Goal: Communication & Community: Answer question/provide support

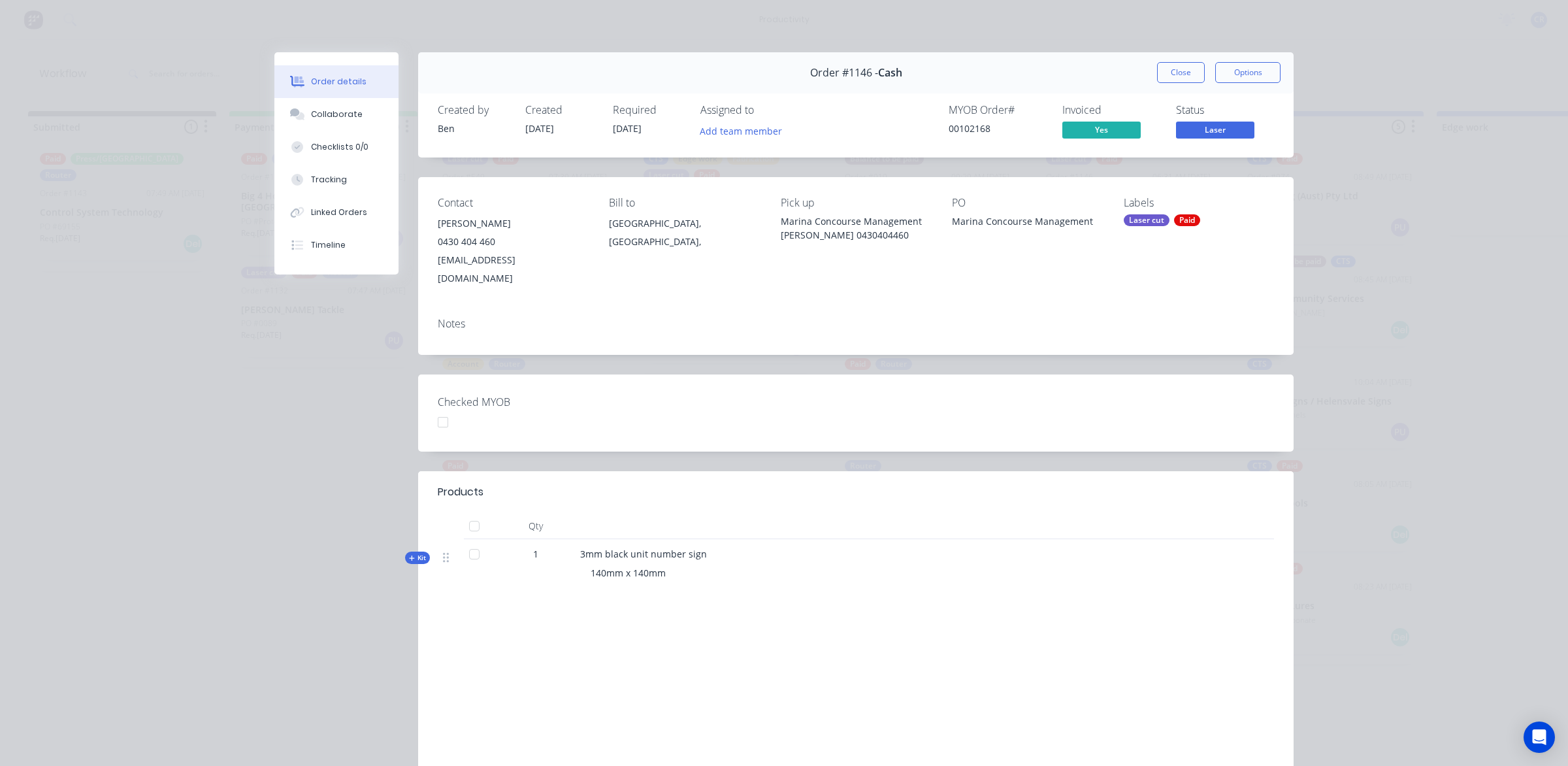
click at [1166, 69] on button "Close" at bounding box center [1180, 73] width 48 height 21
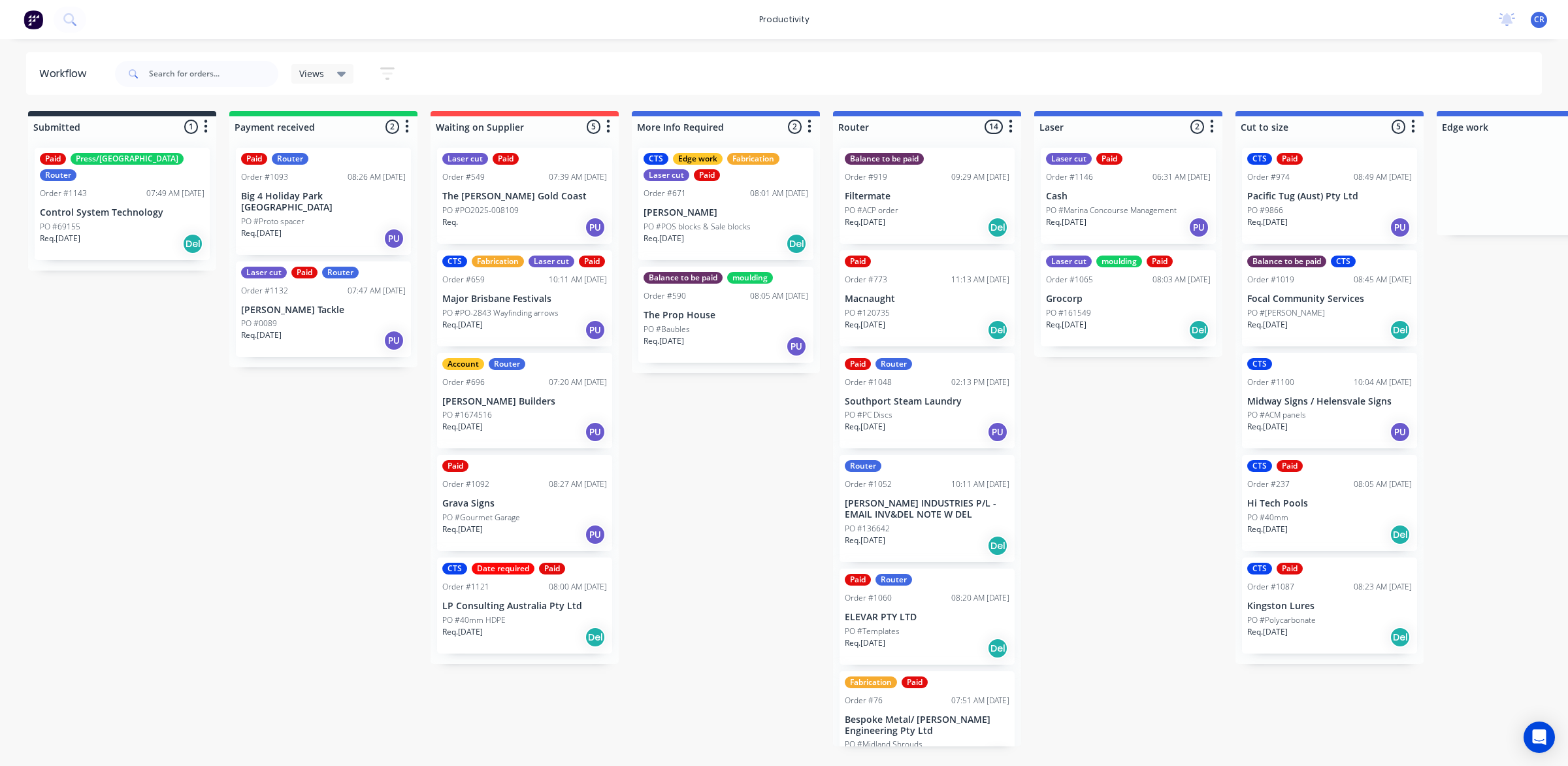
click at [910, 321] on div "Req. 30/07/25 Del" at bounding box center [927, 330] width 165 height 22
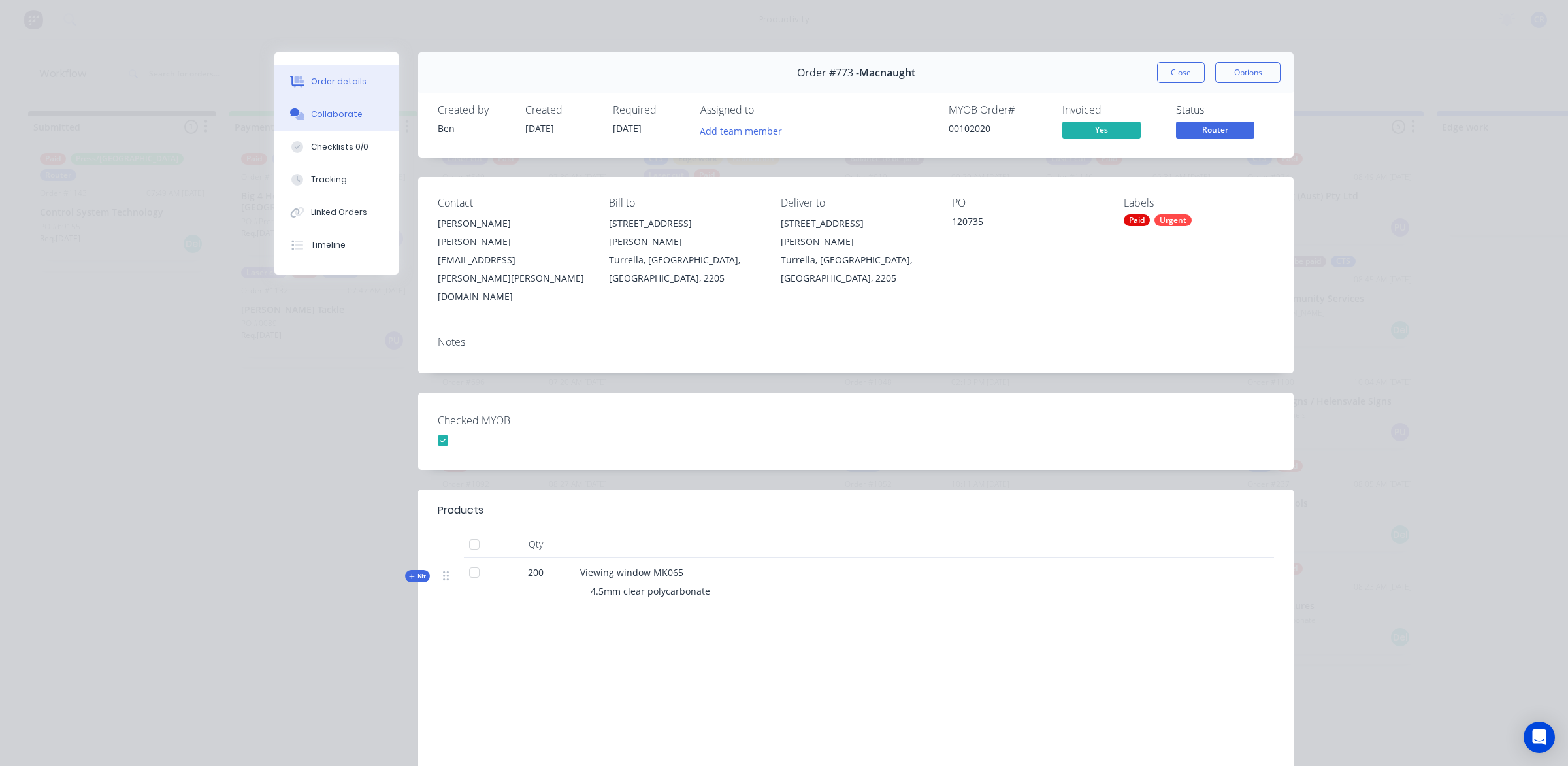
click at [333, 106] on button "Collaborate" at bounding box center [336, 114] width 124 height 33
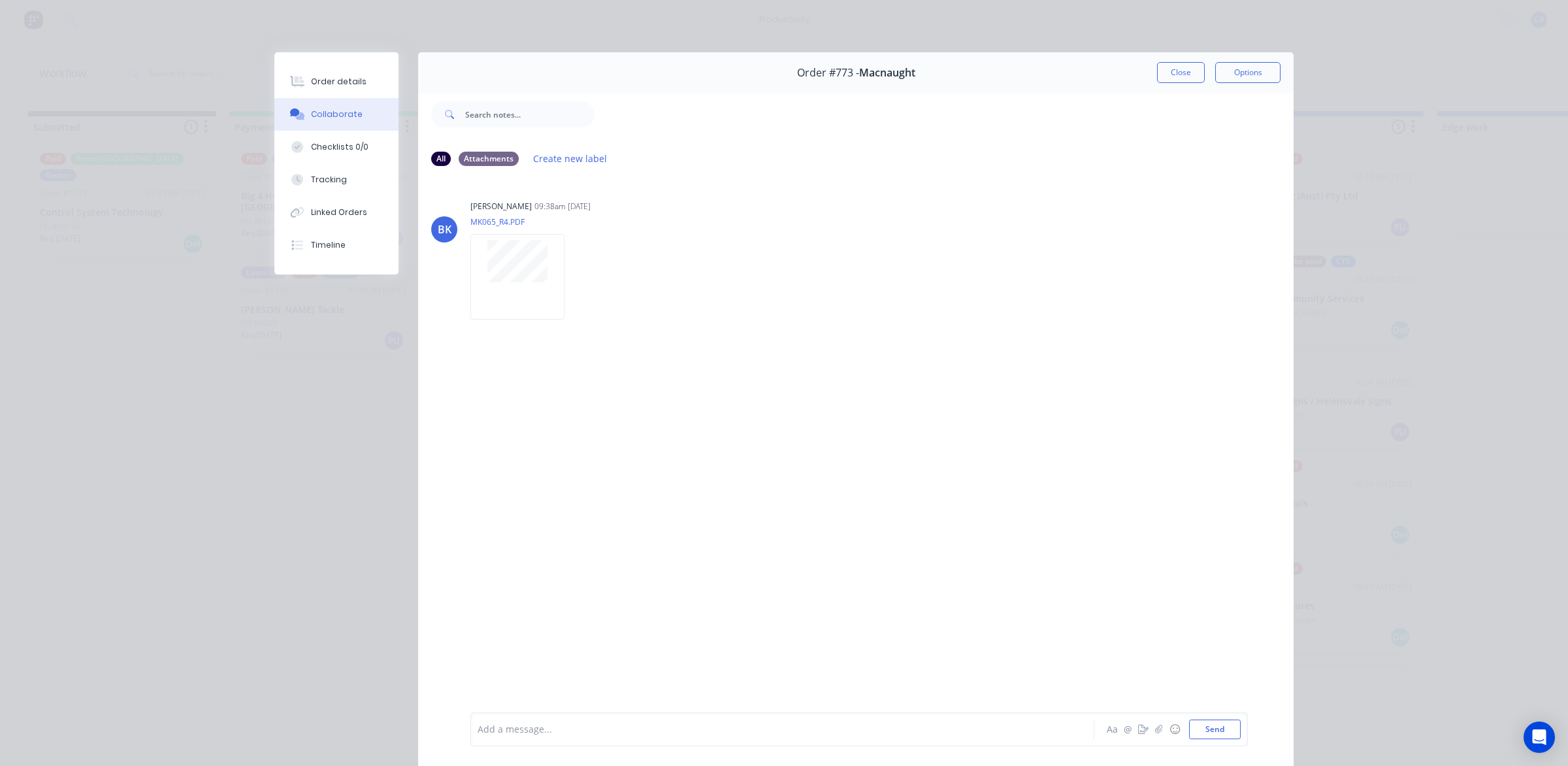
click at [582, 727] on div at bounding box center [764, 729] width 572 height 14
click at [577, 739] on div "@Ben Aa @ ☺ Send" at bounding box center [859, 729] width 778 height 34
click at [582, 733] on div "@Ben" at bounding box center [764, 729] width 572 height 14
click at [1210, 735] on button "Send" at bounding box center [1215, 729] width 52 height 20
click at [773, 733] on div at bounding box center [764, 729] width 572 height 14
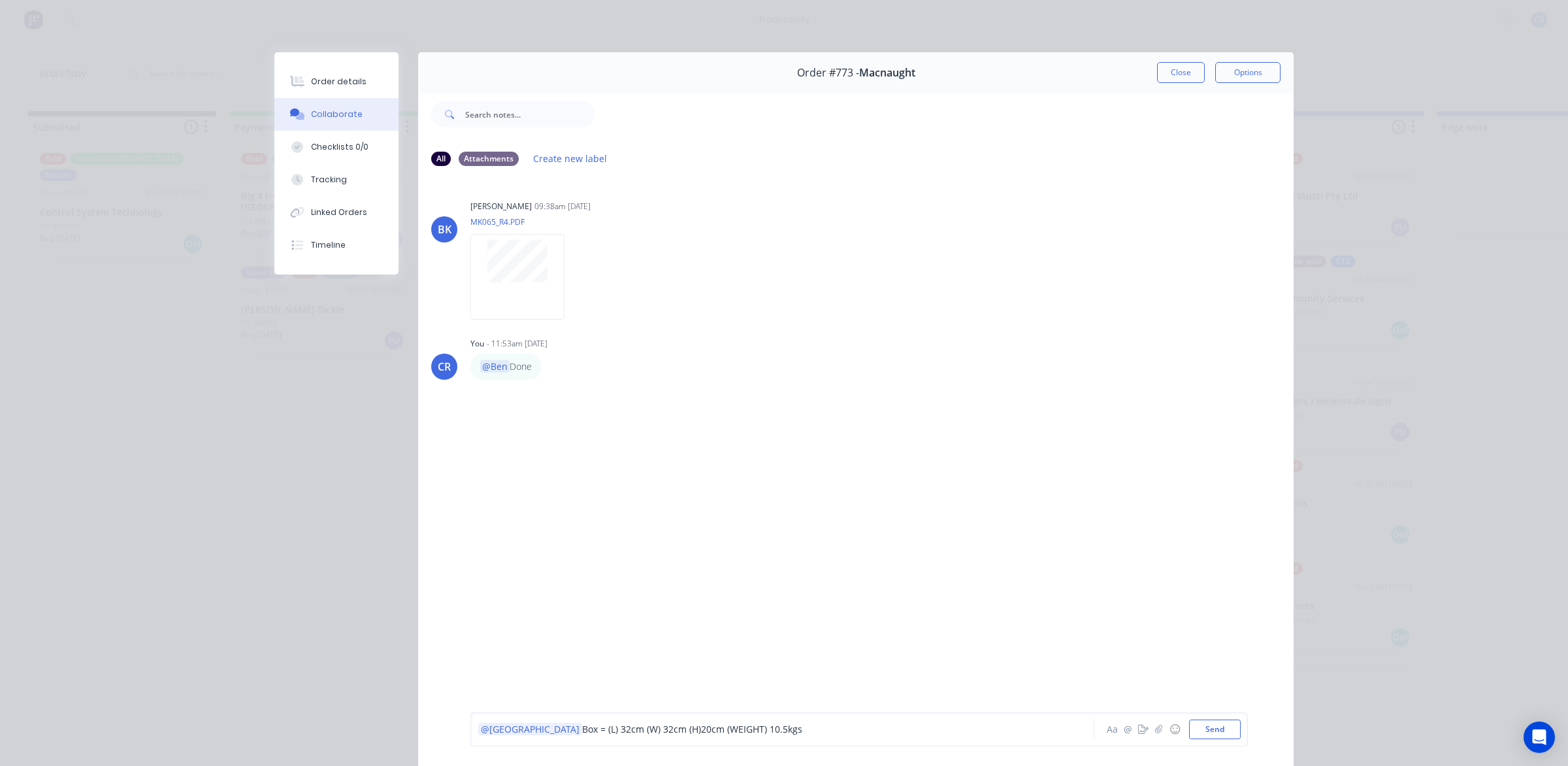
click at [649, 730] on span "Box = (L) 32cm (W) 32cm (H)20cm (WEIGHT) 10.5kgs" at bounding box center [693, 729] width 220 height 12
click at [1196, 730] on button "Send" at bounding box center [1215, 729] width 52 height 20
click at [1186, 77] on button "Close" at bounding box center [1180, 73] width 48 height 21
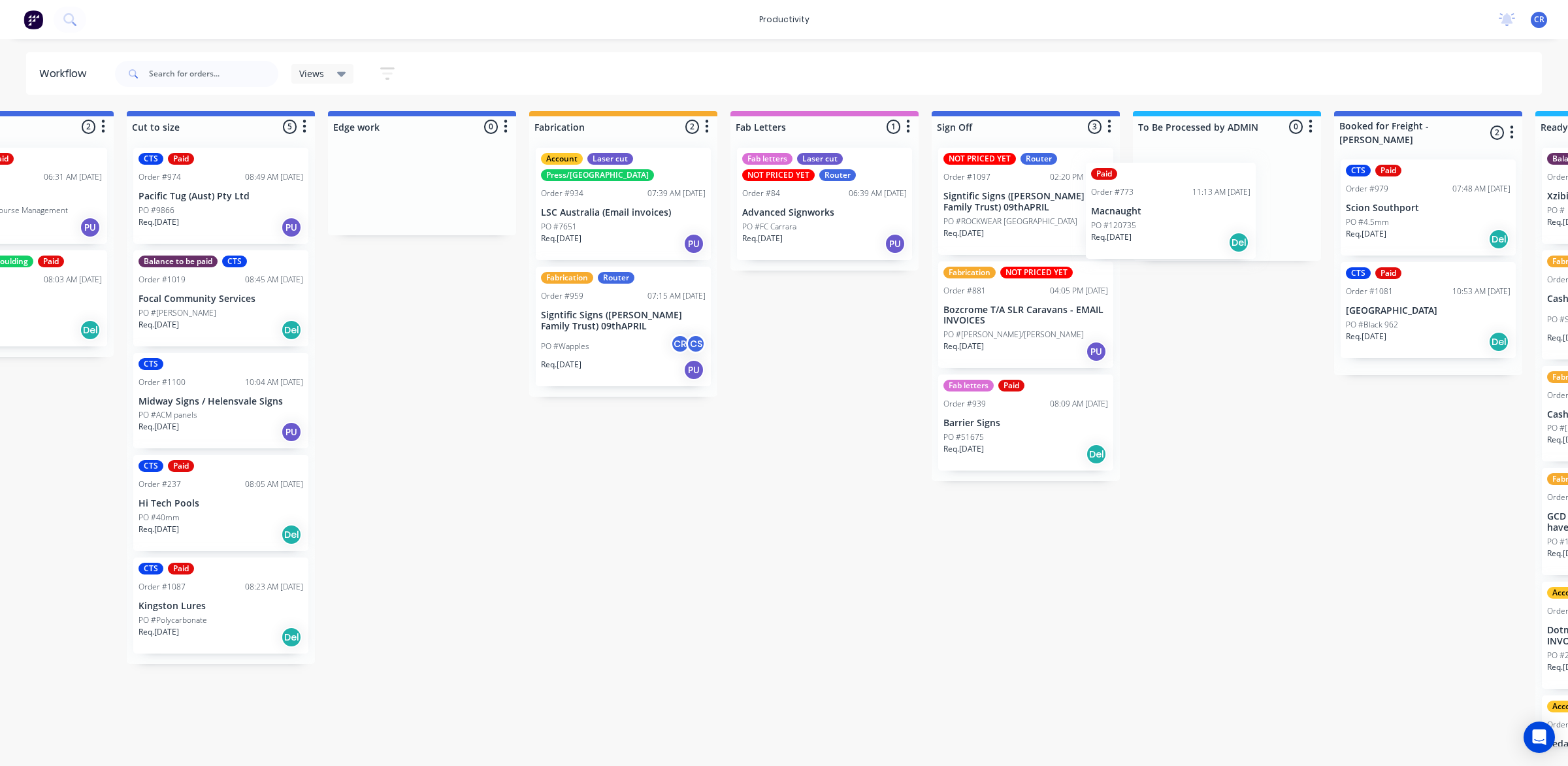
scroll to position [0, 1116]
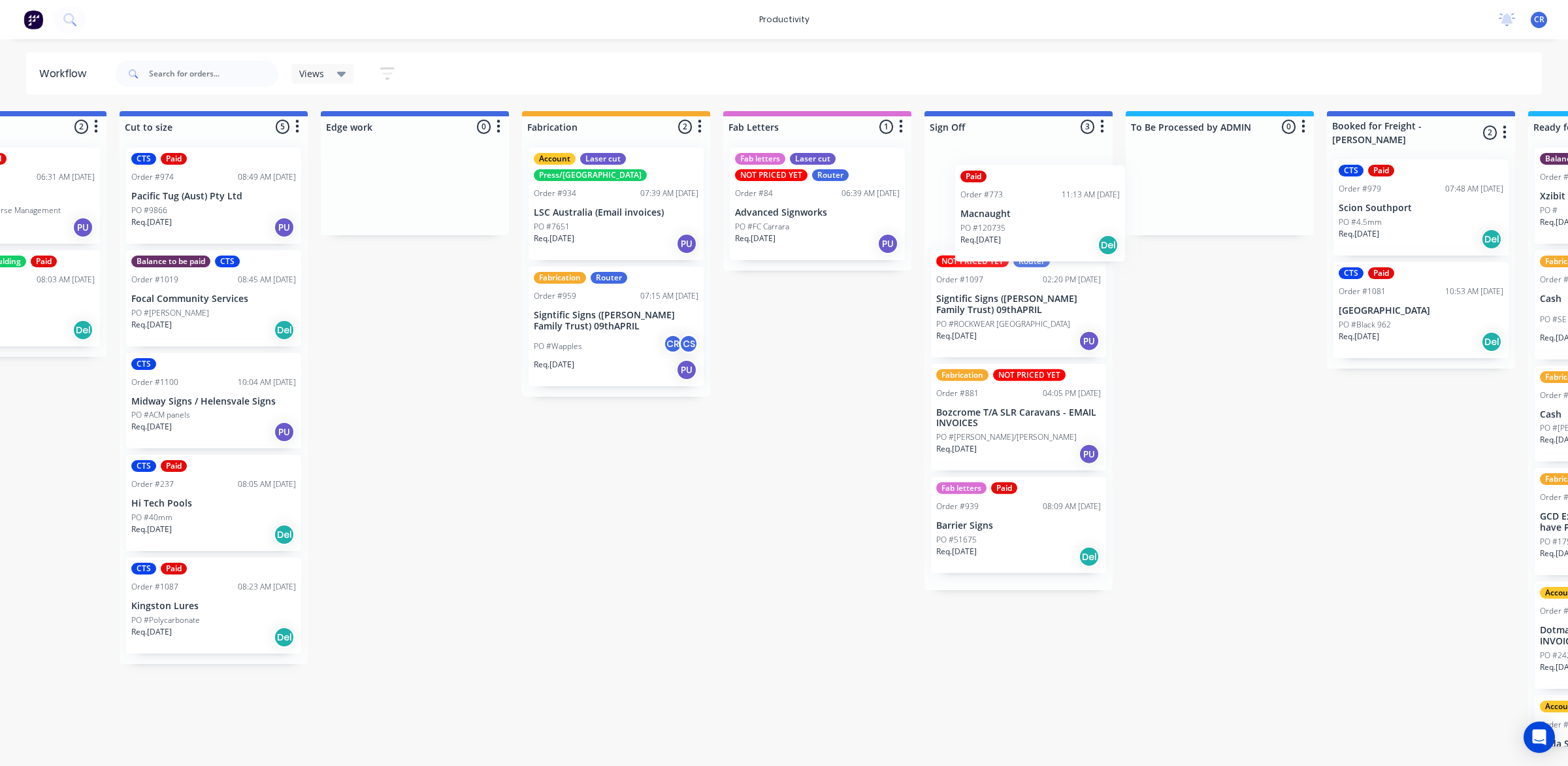
drag, startPoint x: 912, startPoint y: 315, endPoint x: 1031, endPoint y: 230, distance: 146.2
click at [1031, 230] on div "Submitted 1 Sort By Created date Required date Order number Customer name Most …" at bounding box center [437, 428] width 3126 height 635
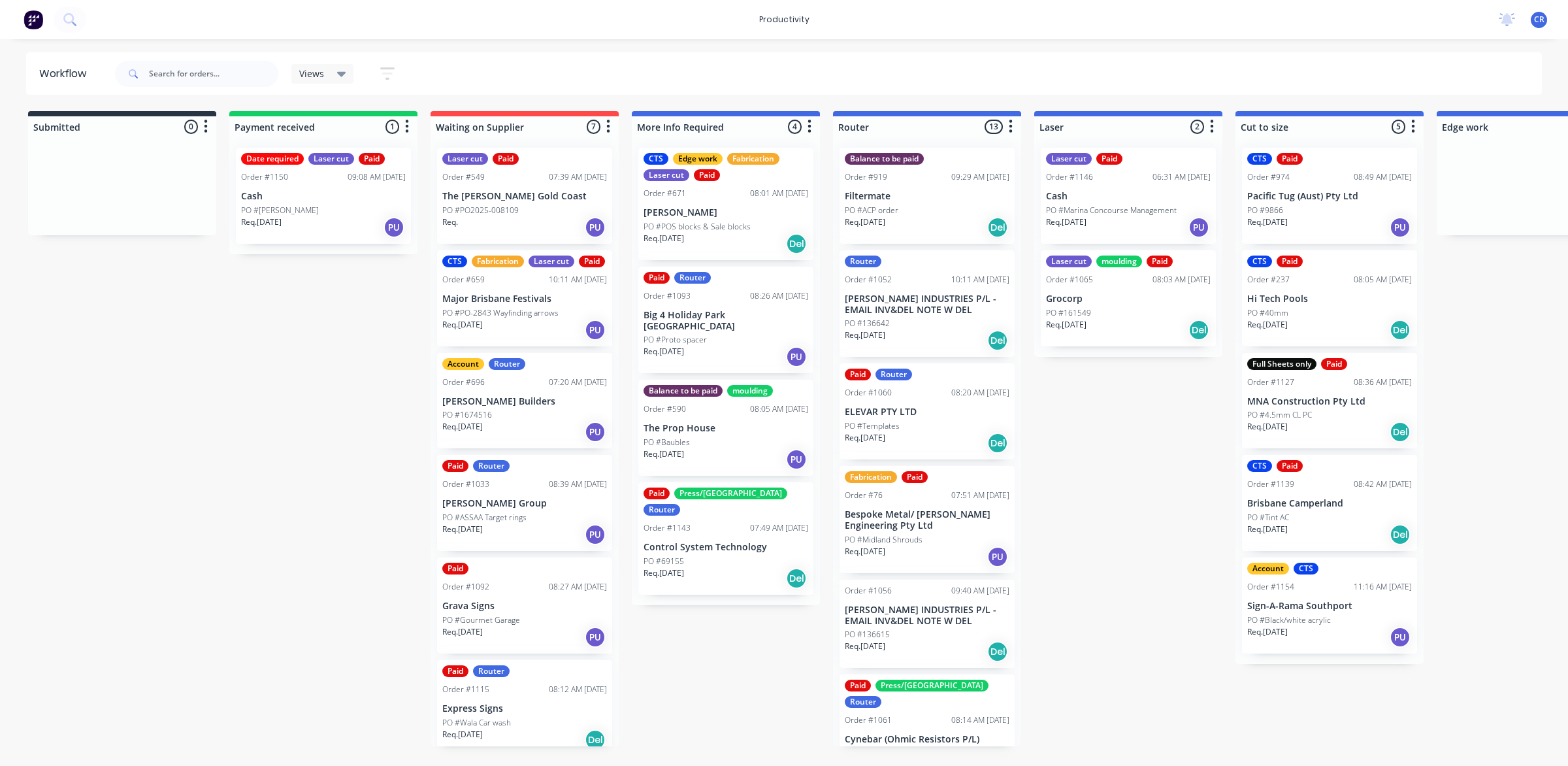
click at [936, 315] on div "Router Order #1052 10:11 AM [DATE] [PERSON_NAME] INDUSTRIES P/L - EMAIL INV&DEL…" at bounding box center [927, 304] width 175 height 107
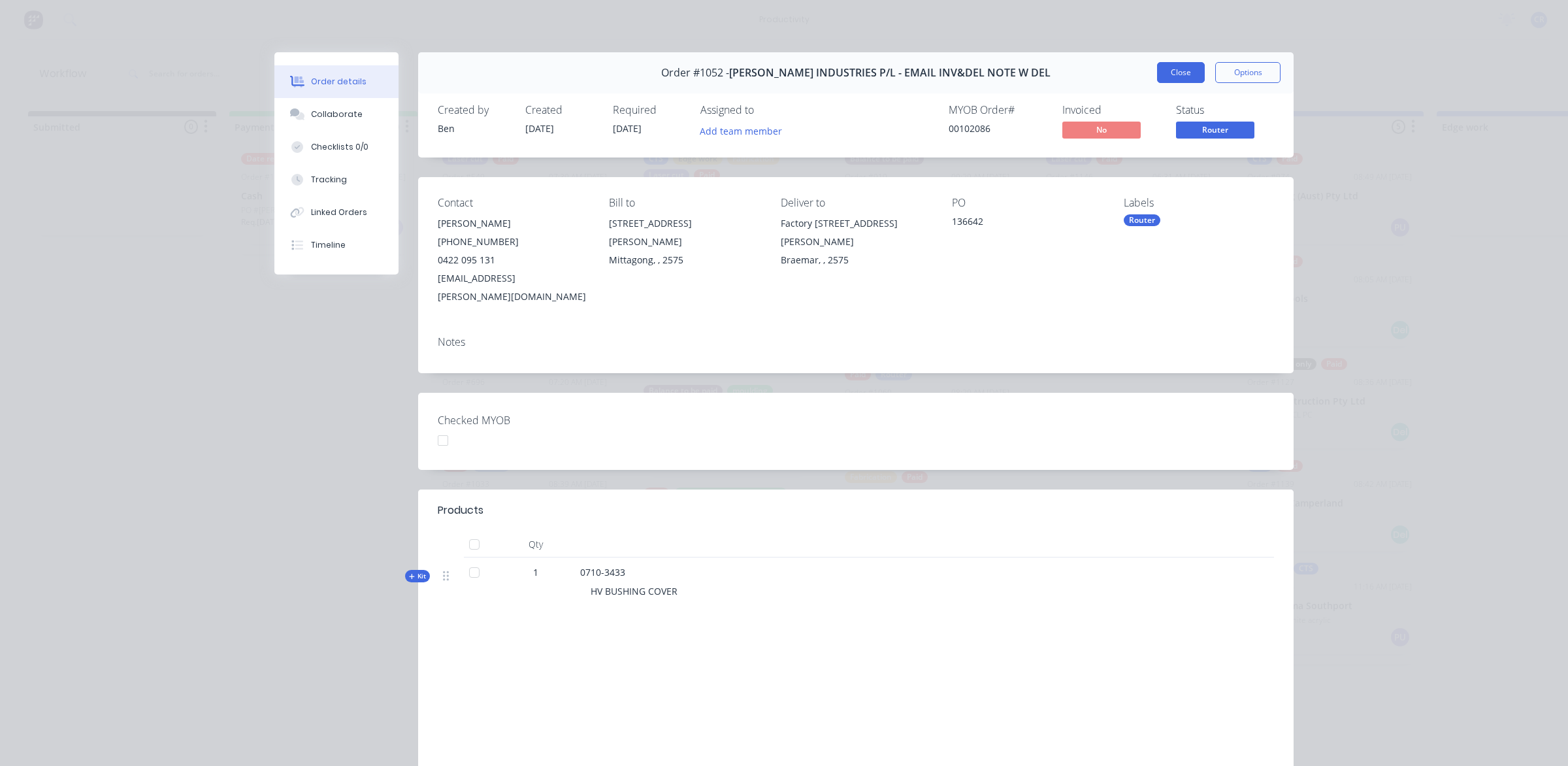
click at [1161, 73] on button "Close" at bounding box center [1180, 73] width 48 height 21
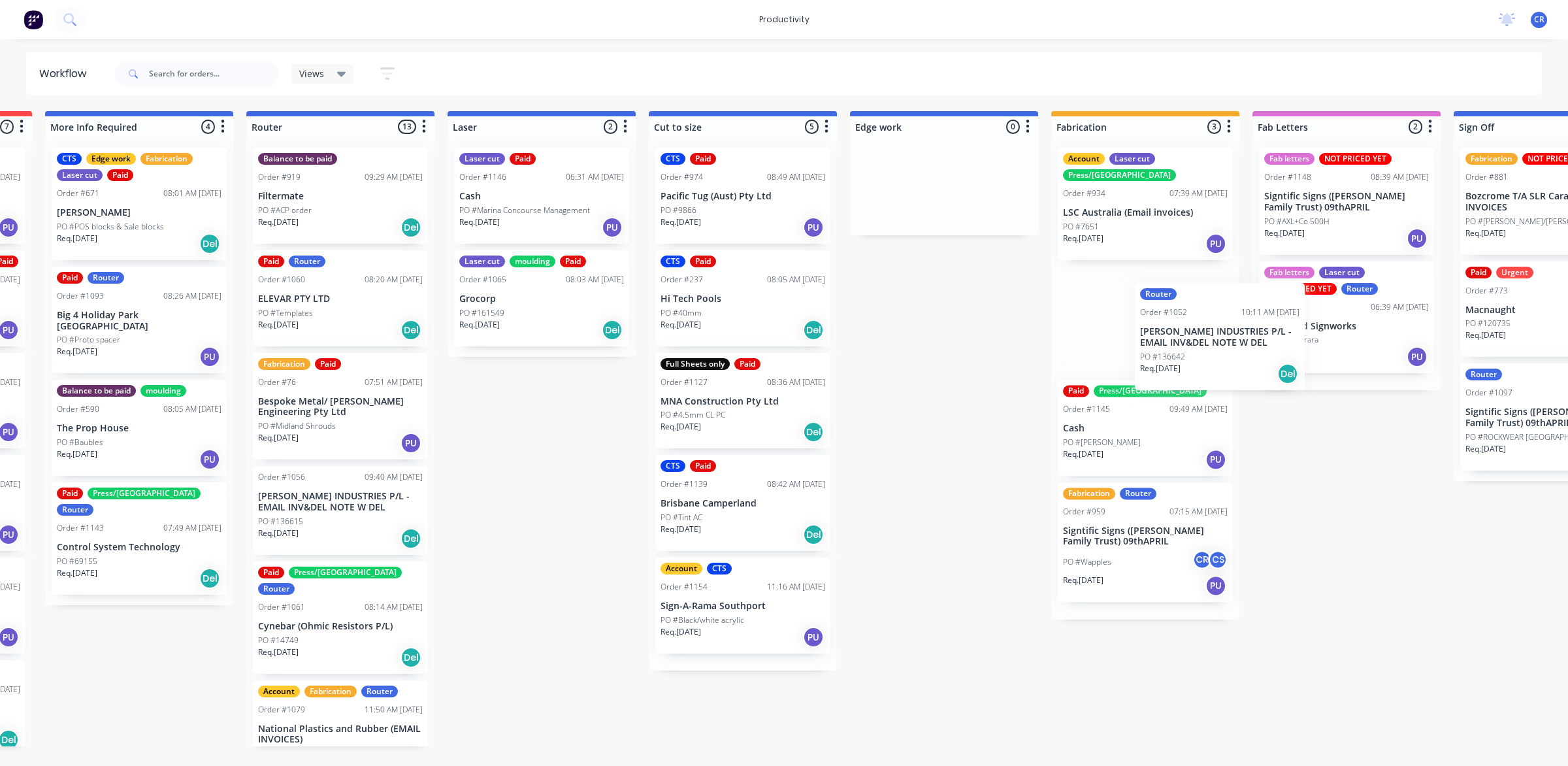
scroll to position [0, 590]
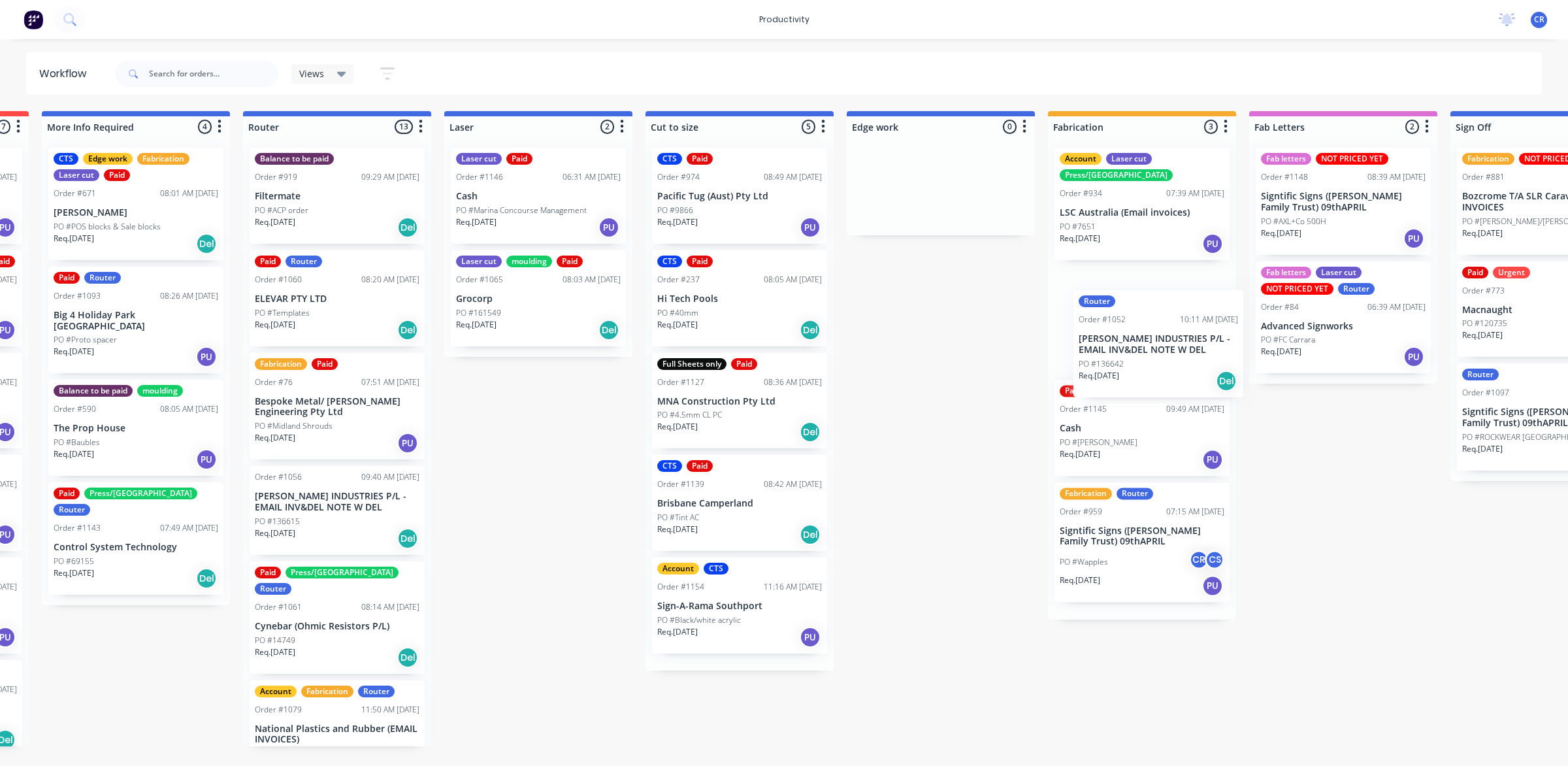
drag, startPoint x: 903, startPoint y: 335, endPoint x: 1142, endPoint y: 376, distance: 242.5
click at [1142, 376] on div "Submitted 0 Sort By Created date Required date Order number Customer name Most …" at bounding box center [963, 428] width 3126 height 635
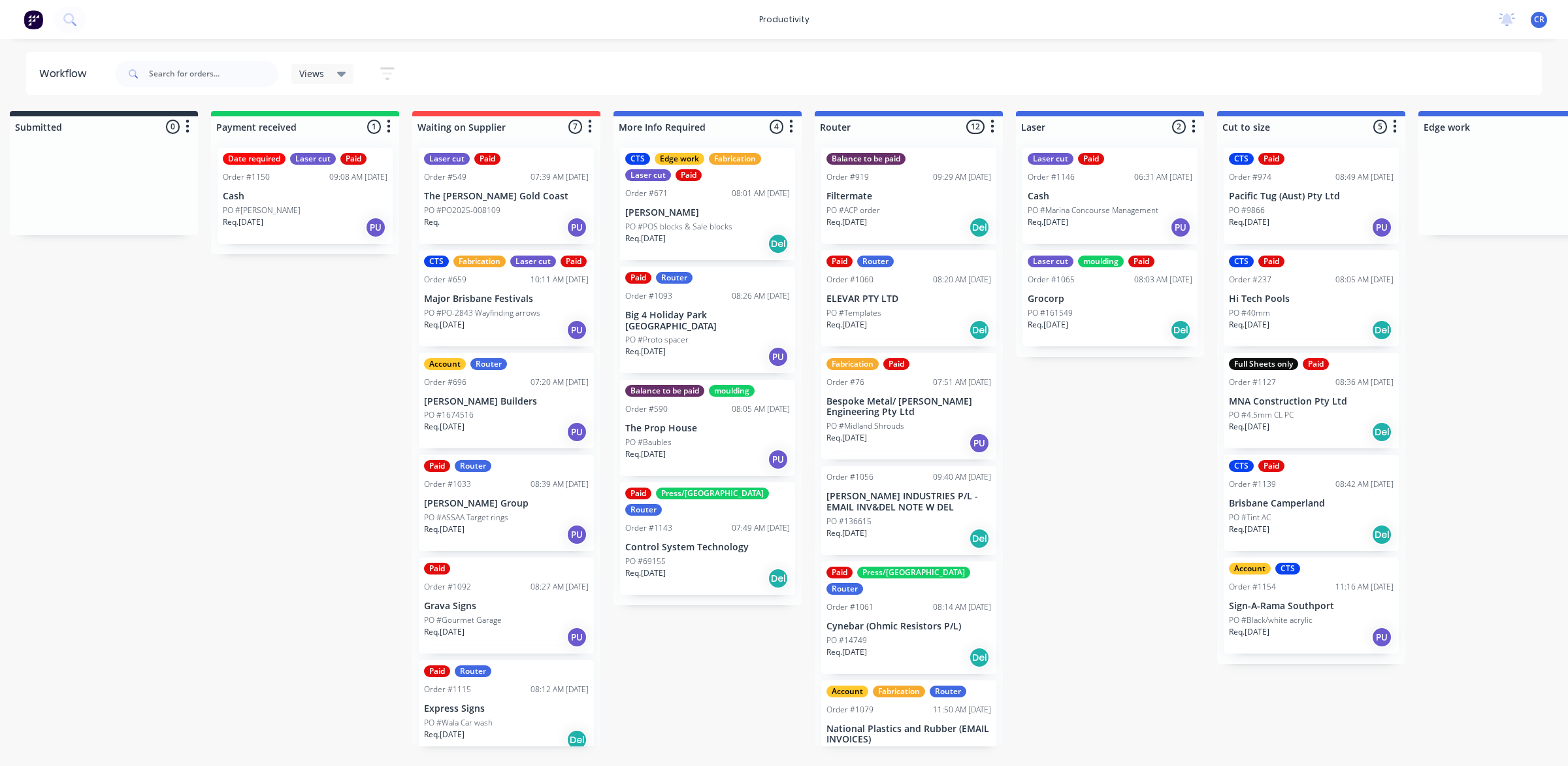
scroll to position [82, 0]
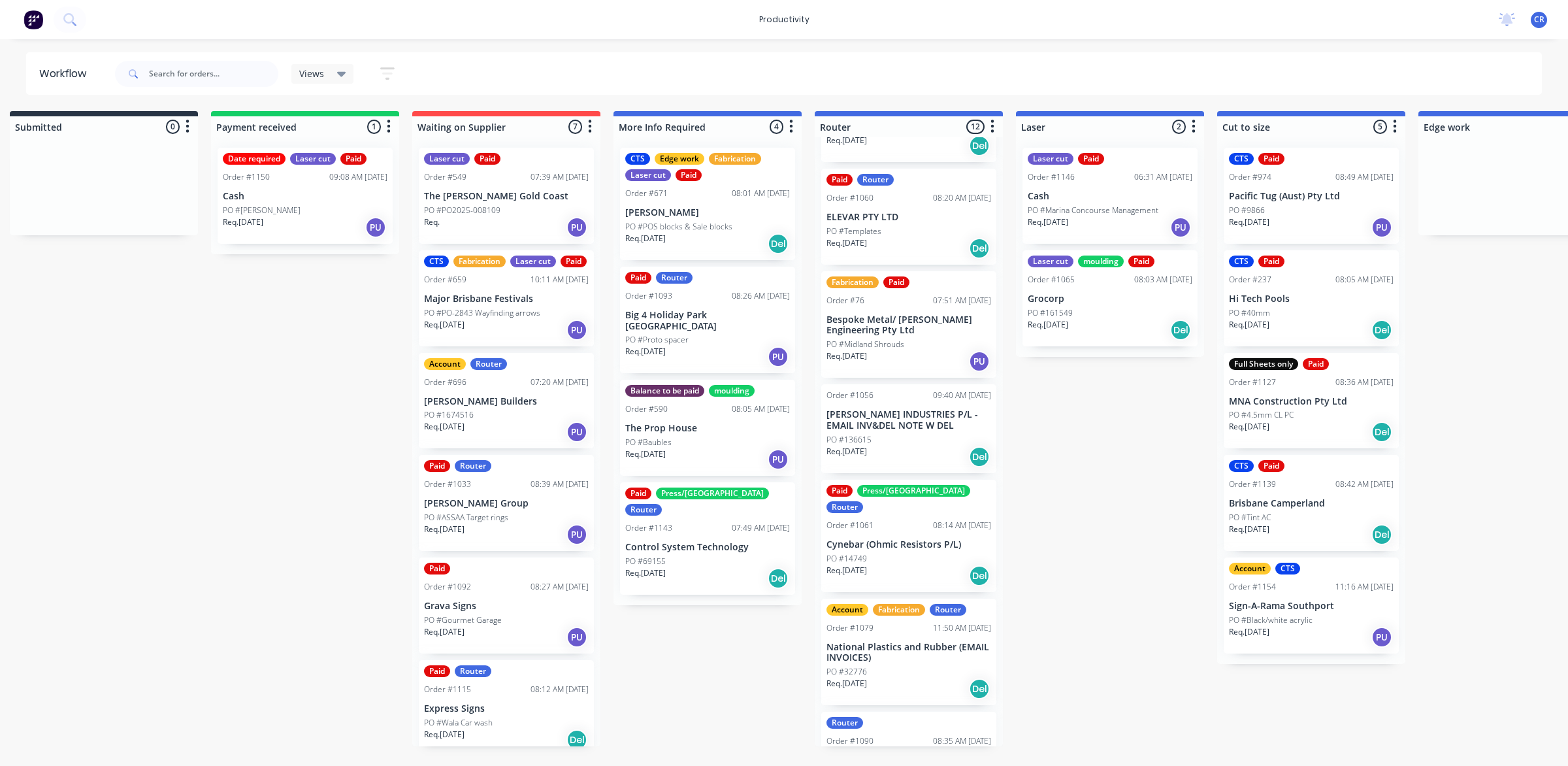
click at [925, 553] on div "PO #14749" at bounding box center [908, 559] width 165 height 12
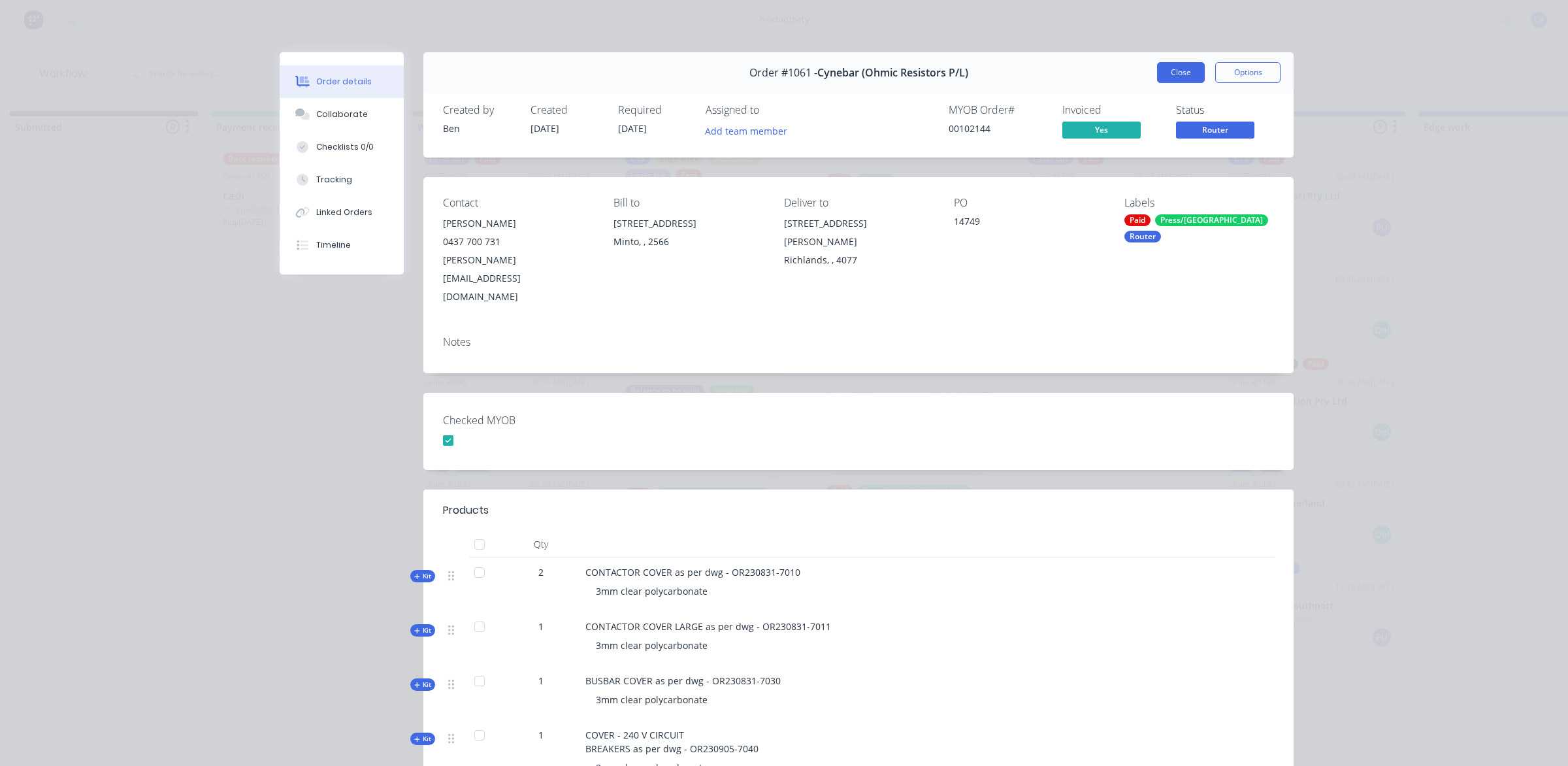
click at [1169, 69] on button "Close" at bounding box center [1180, 73] width 48 height 21
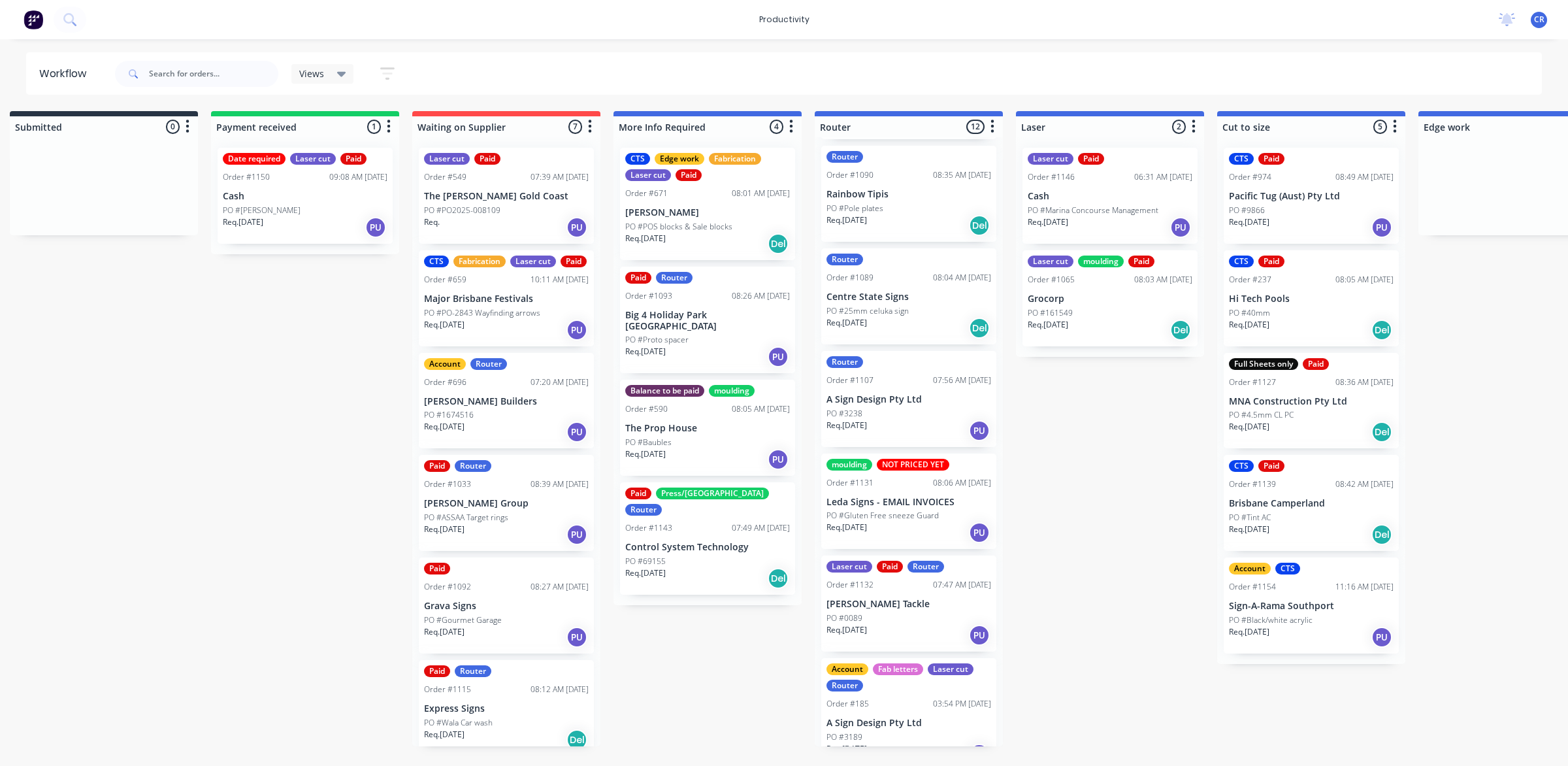
scroll to position [651, 0]
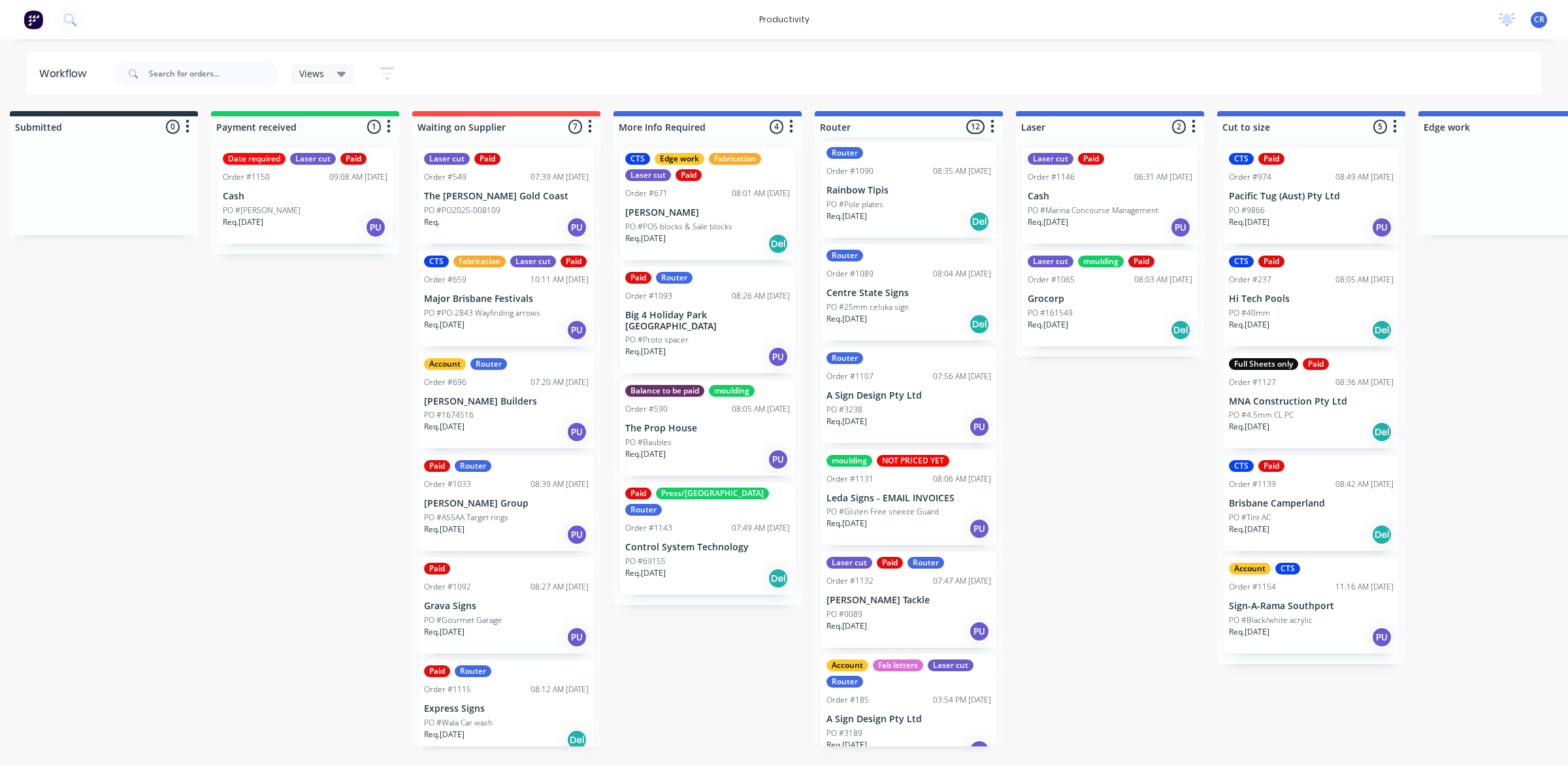
click at [897, 313] on div "Req. [DATE] Del" at bounding box center [908, 324] width 165 height 22
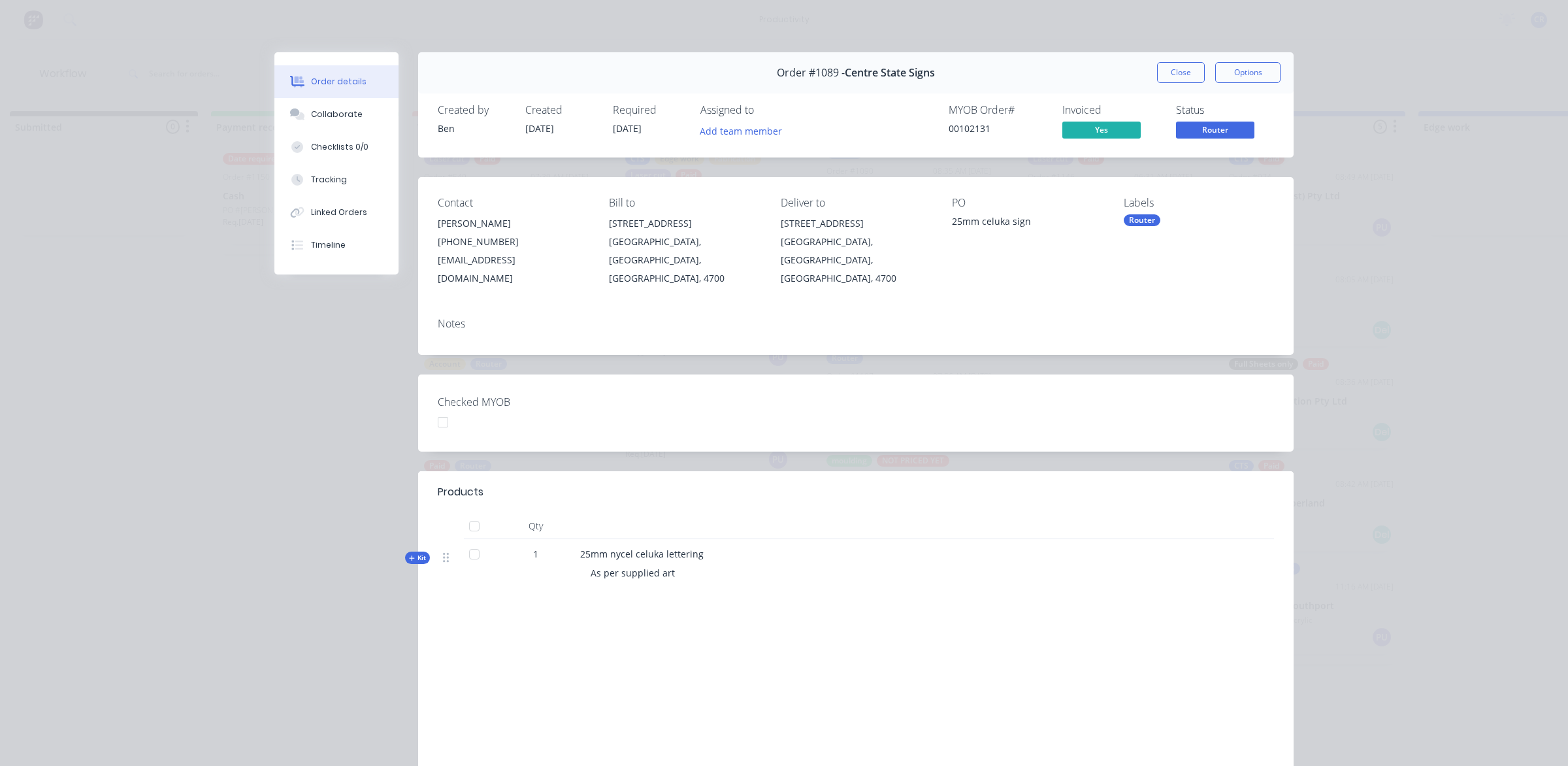
click at [1178, 67] on button "Close" at bounding box center [1180, 73] width 48 height 21
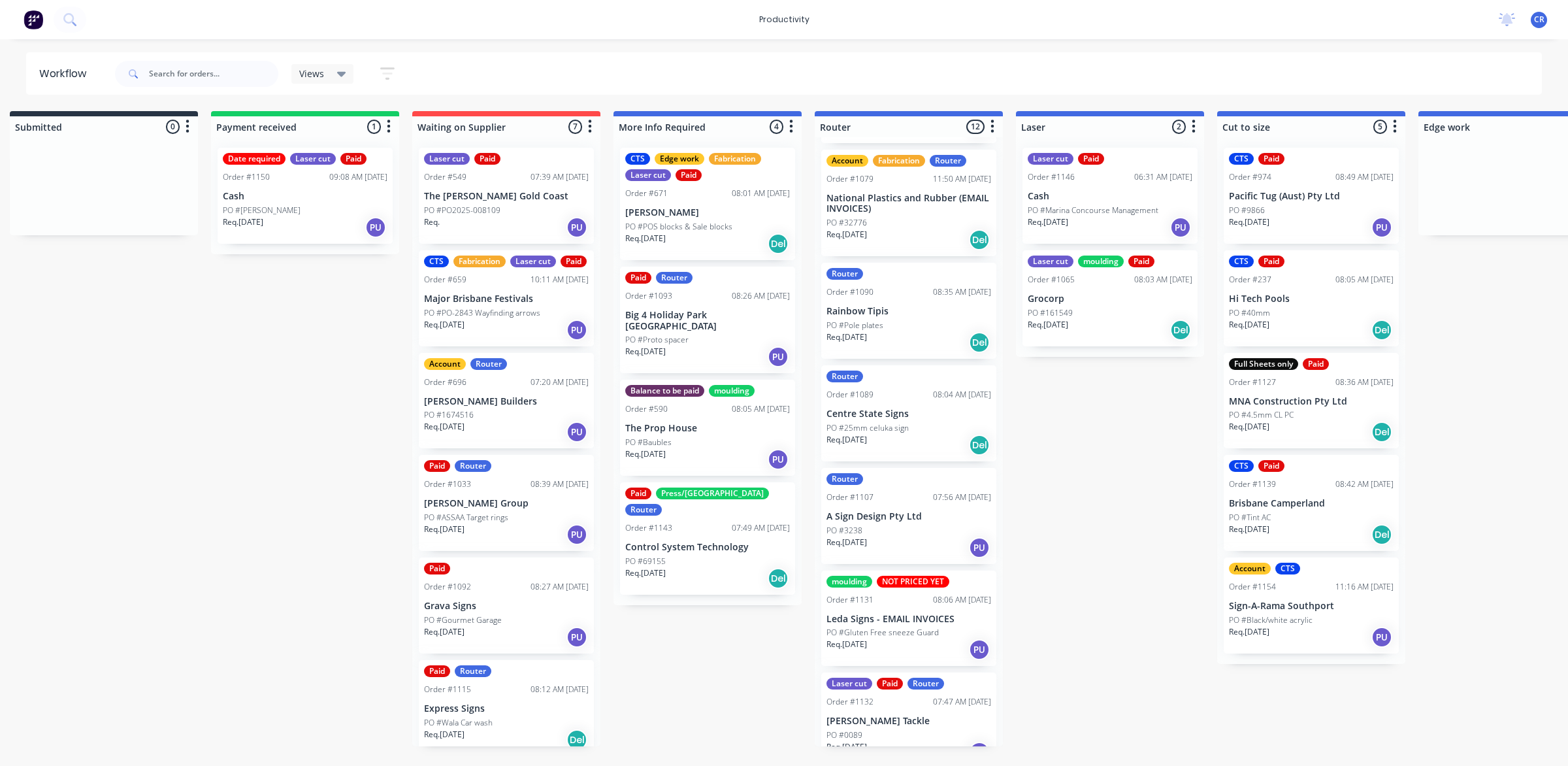
scroll to position [488, 0]
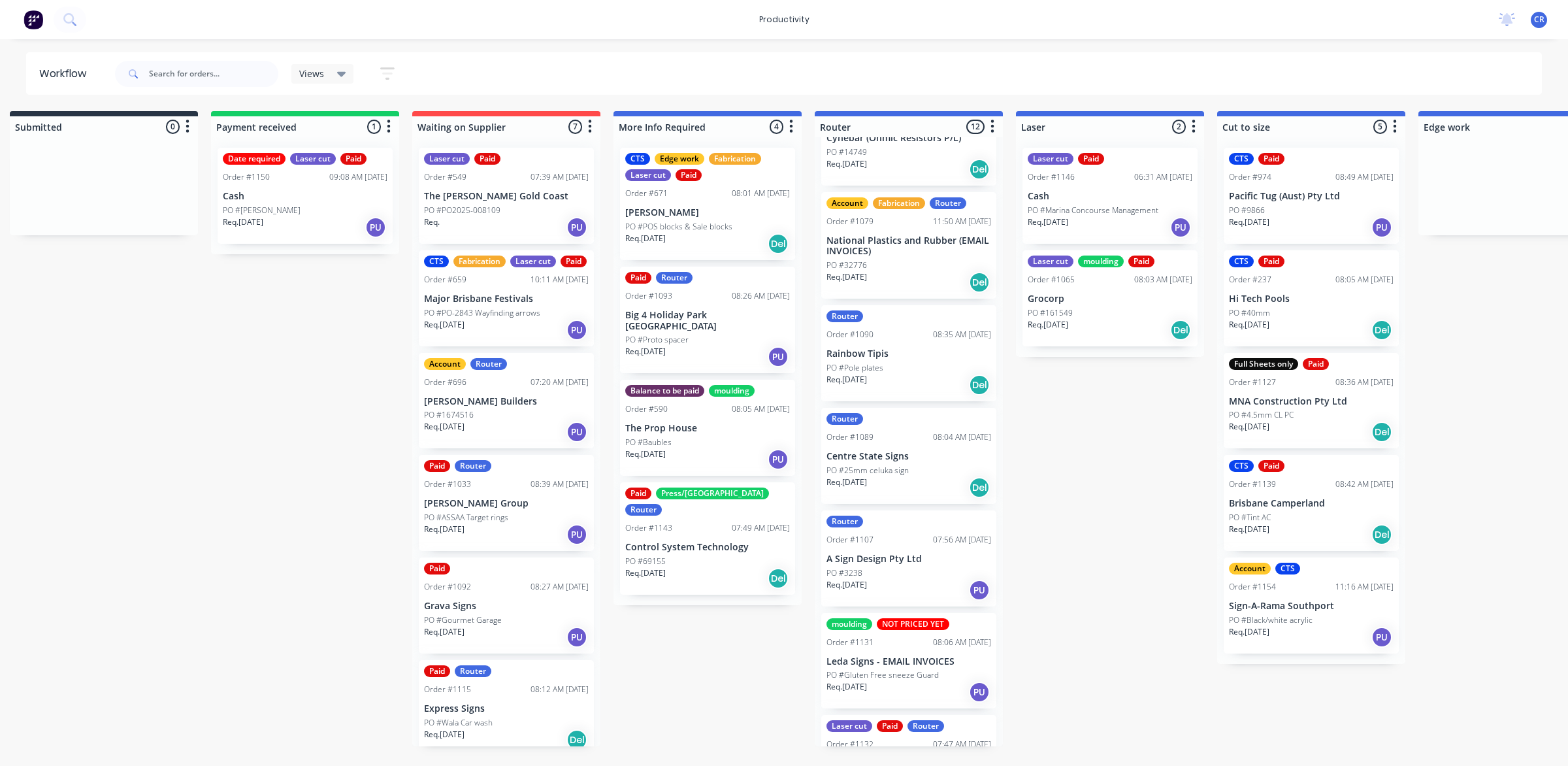
click at [886, 374] on div "Req. [DATE] Del" at bounding box center [908, 385] width 165 height 22
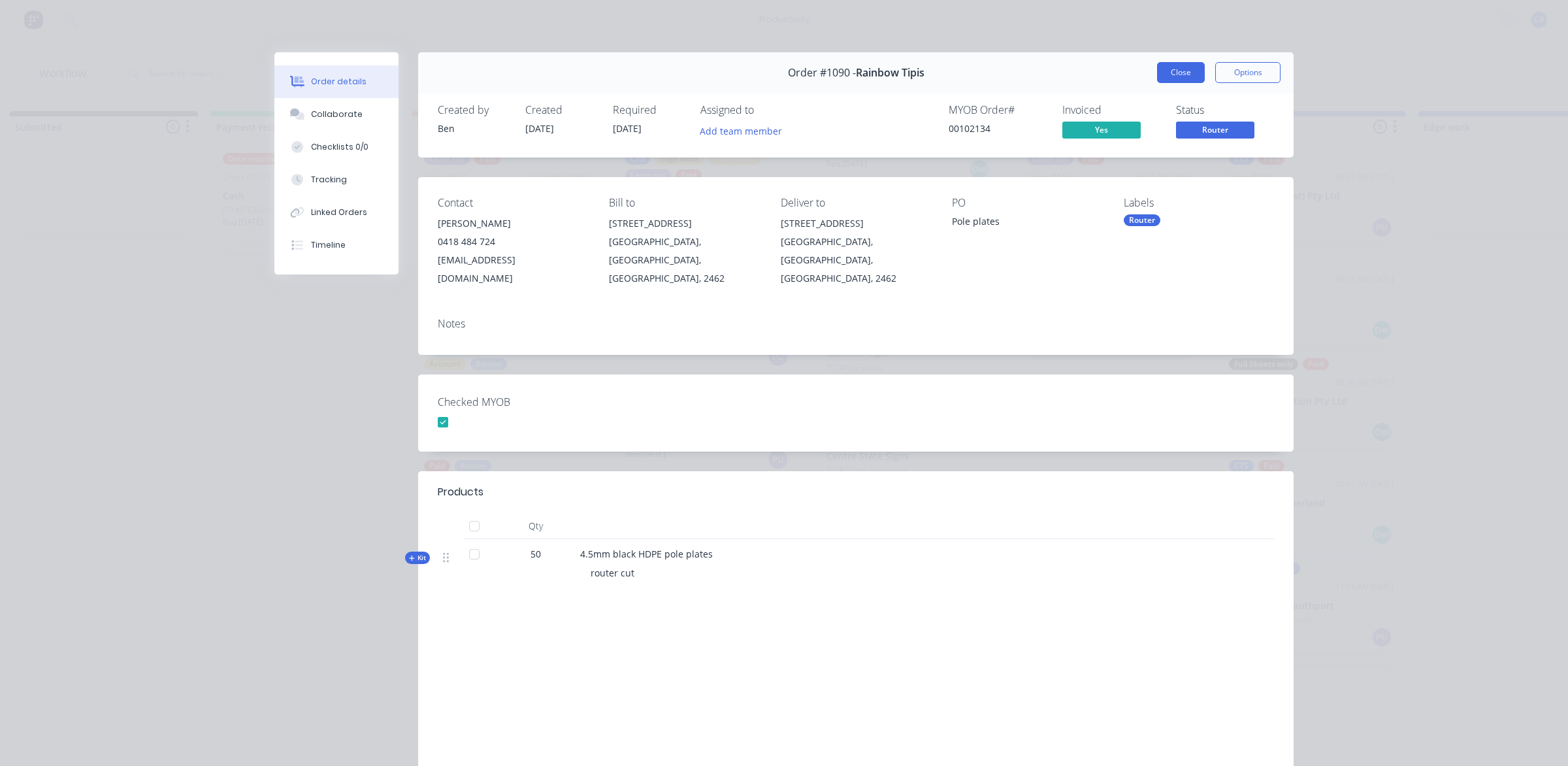
click at [1159, 72] on button "Close" at bounding box center [1180, 73] width 48 height 21
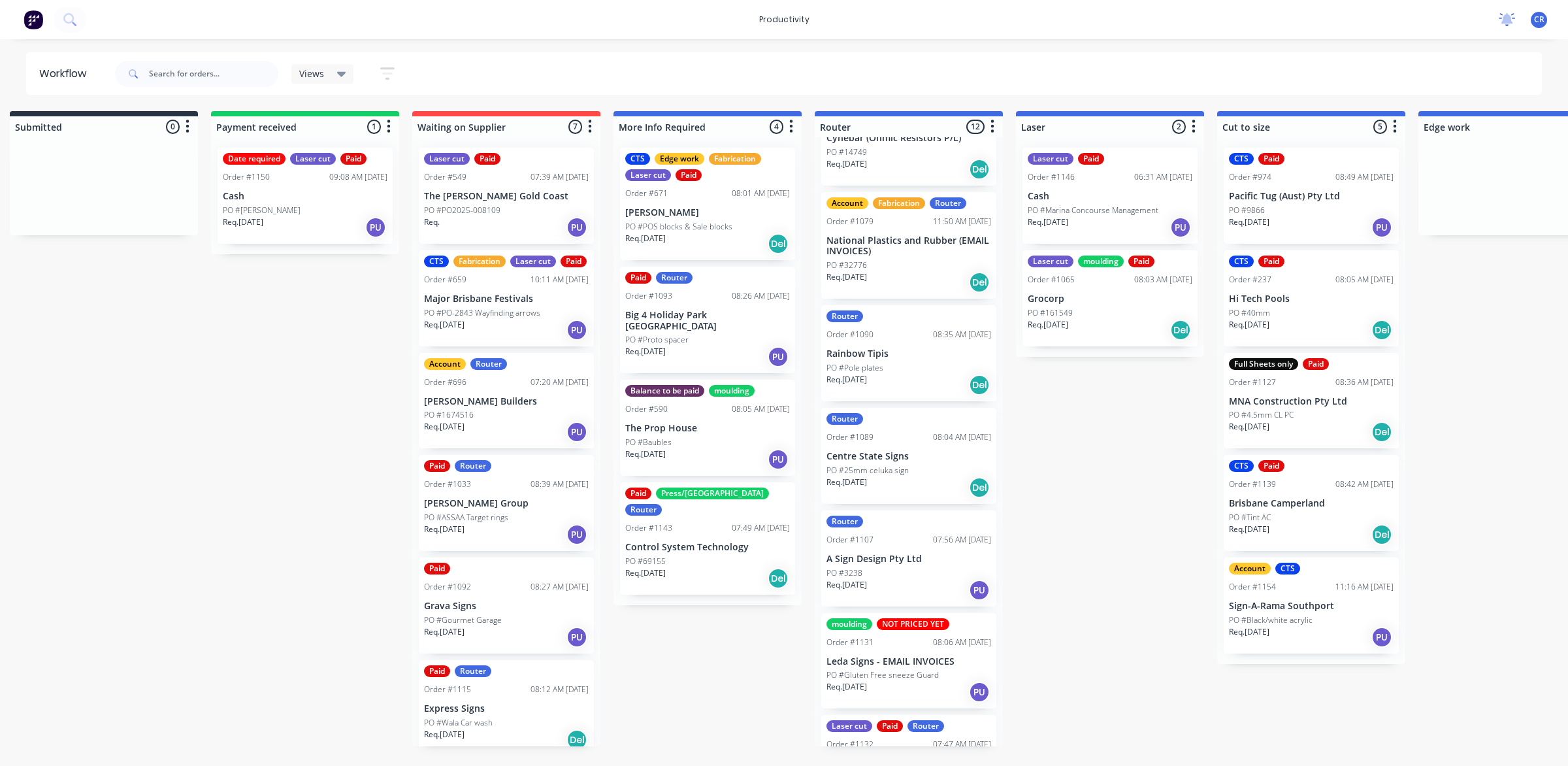
click at [1510, 21] on icon at bounding box center [1507, 18] width 12 height 10
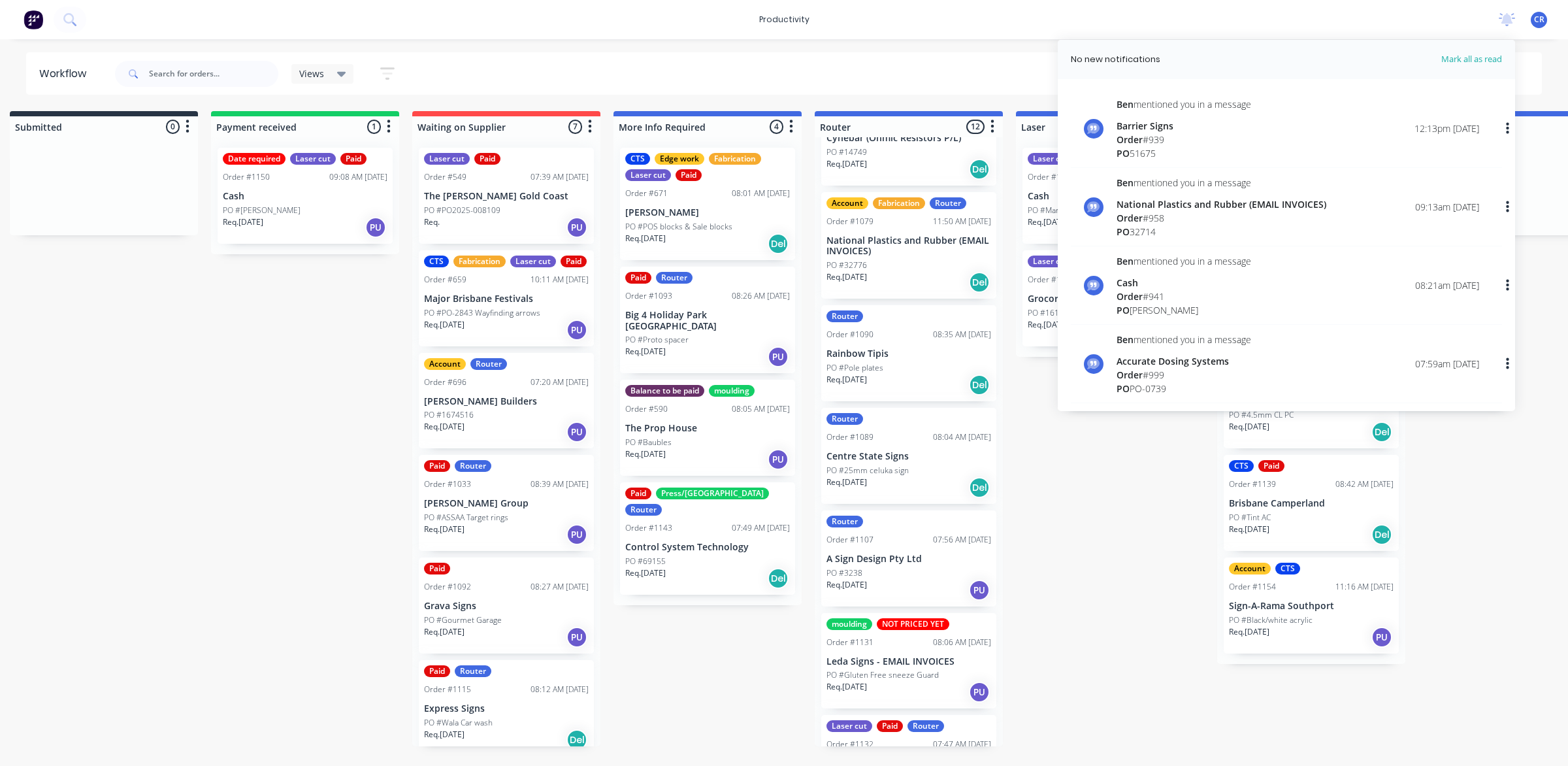
click at [1034, 201] on div "Laser cut Paid Order #1146 06:31 AM [DATE] Cash PO #Marina Concourse Management…" at bounding box center [1110, 195] width 175 height 96
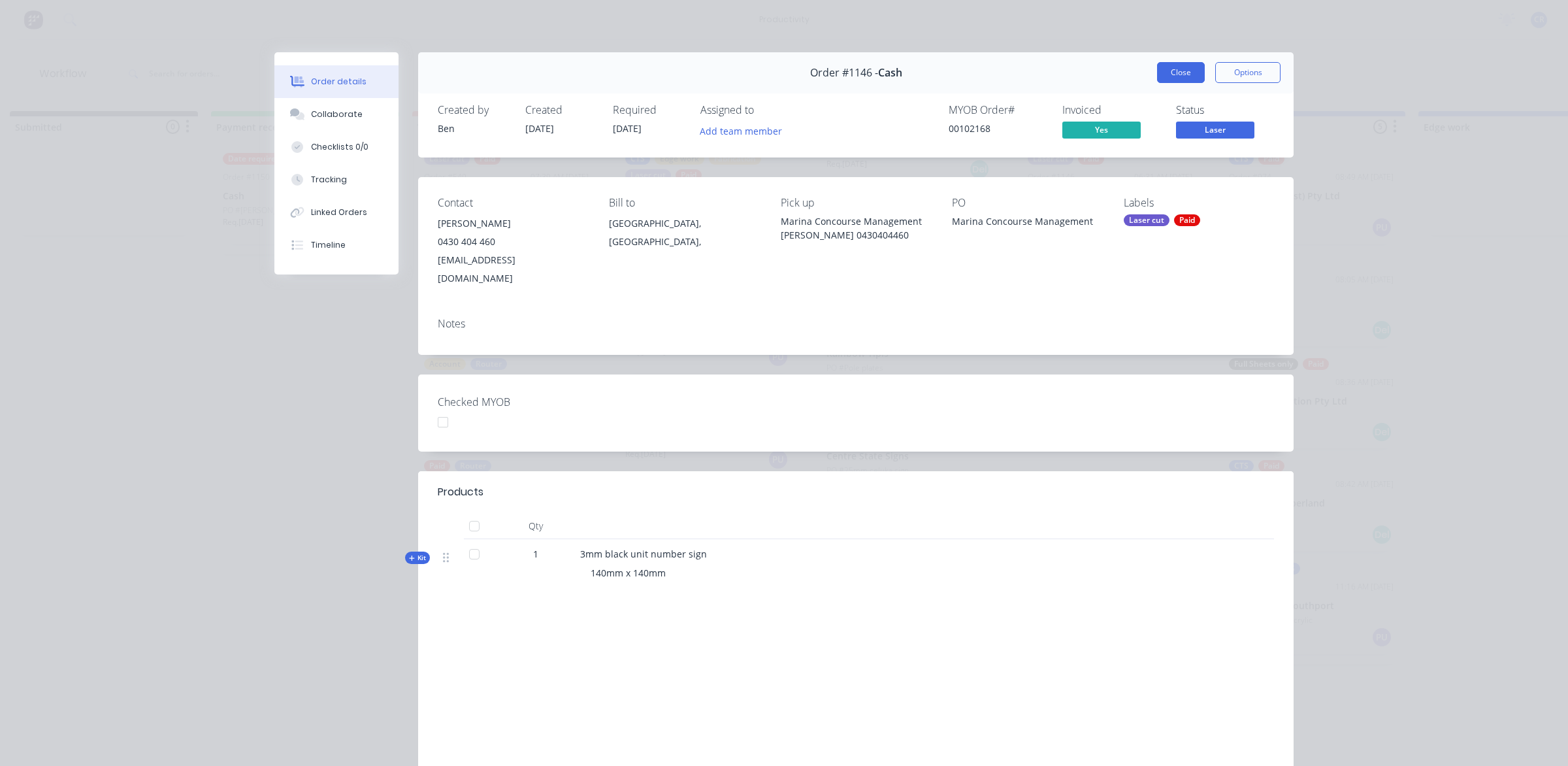
click at [1169, 77] on button "Close" at bounding box center [1180, 73] width 48 height 21
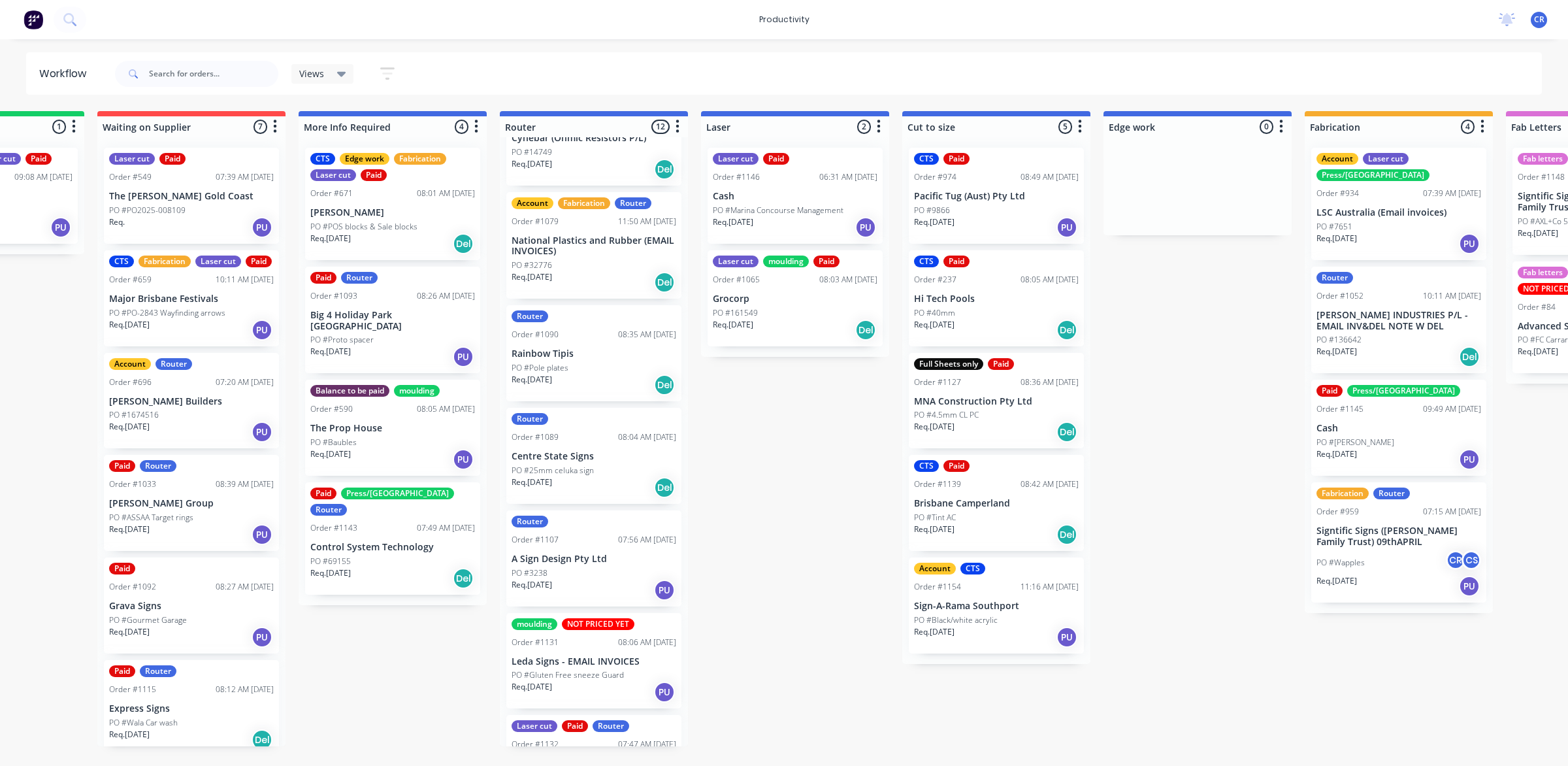
scroll to position [0, 345]
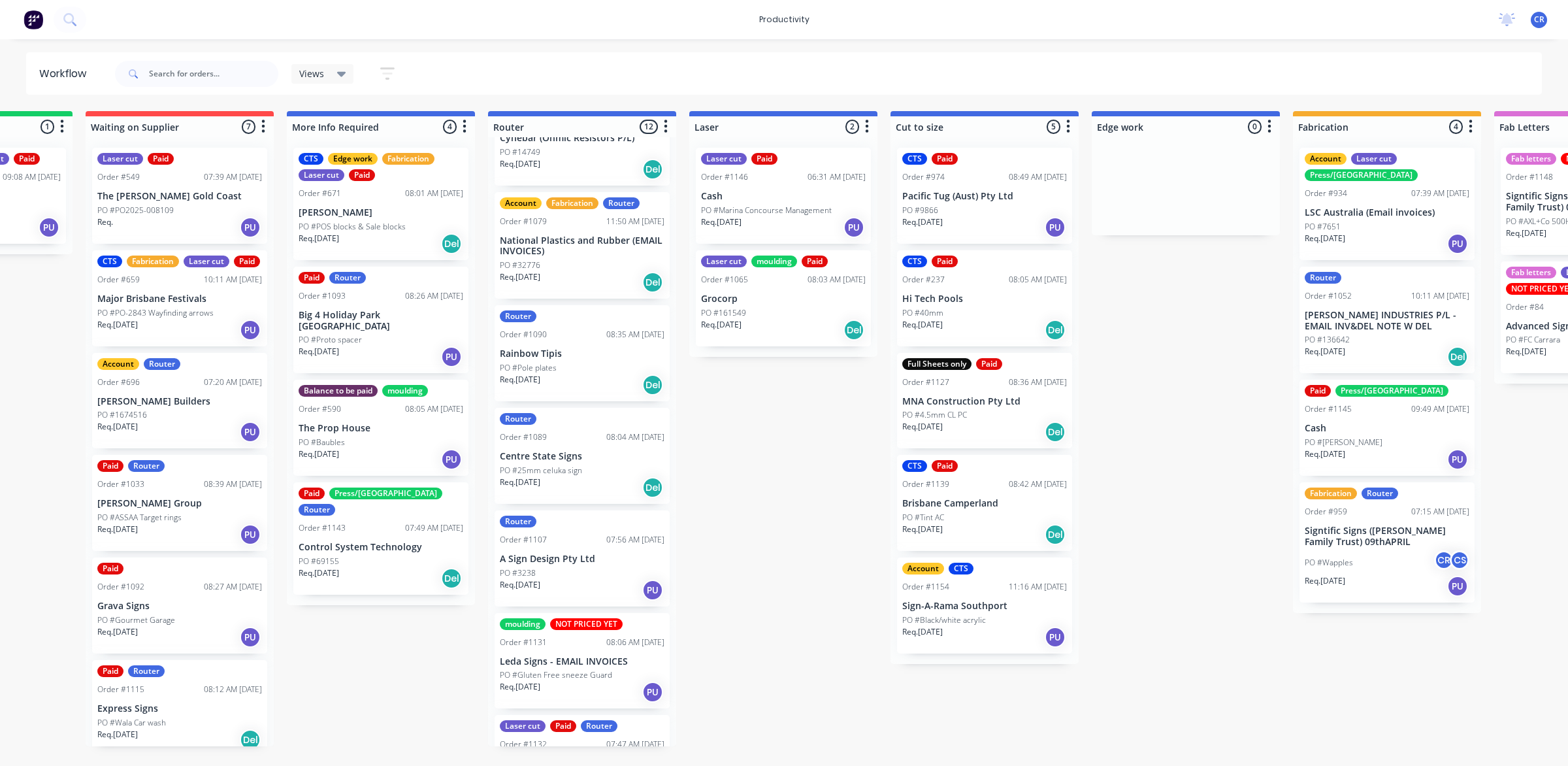
click at [1380, 310] on p "[PERSON_NAME] INDUSTRIES P/L - EMAIL INV&DEL NOTE W DEL" at bounding box center [1387, 321] width 165 height 22
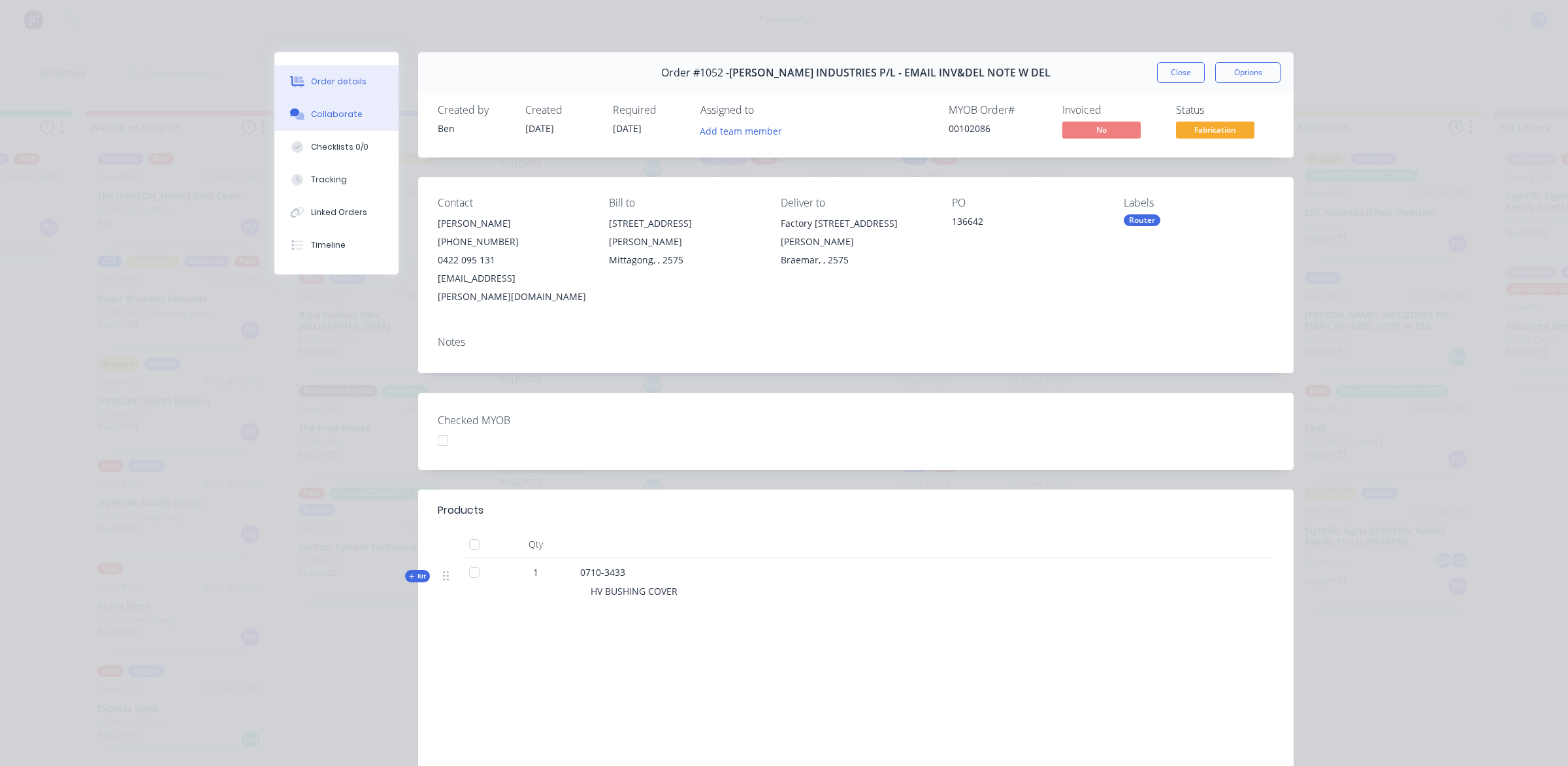
click at [302, 108] on button "Collaborate" at bounding box center [336, 114] width 124 height 33
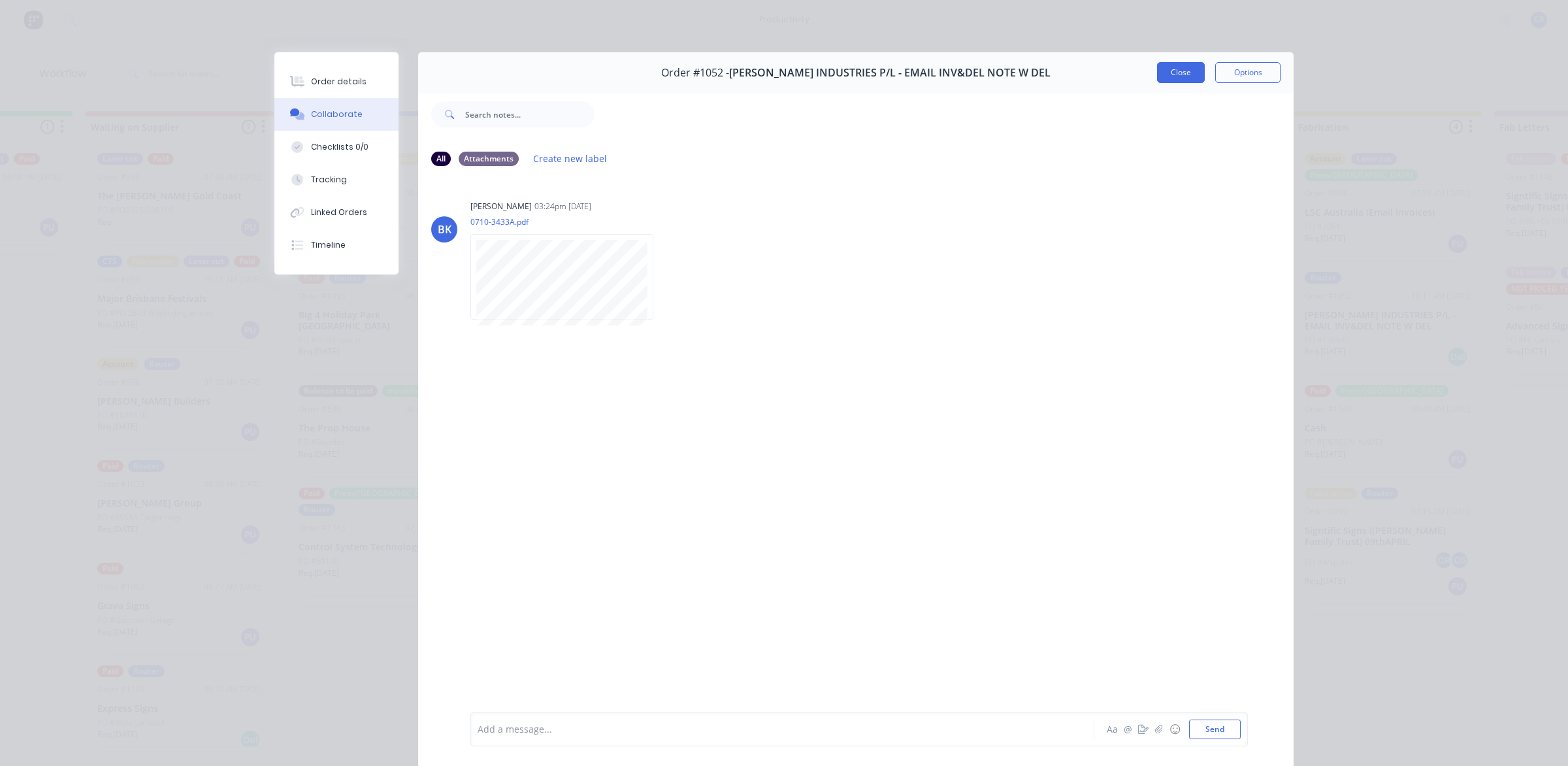
click at [1163, 76] on button "Close" at bounding box center [1180, 73] width 48 height 21
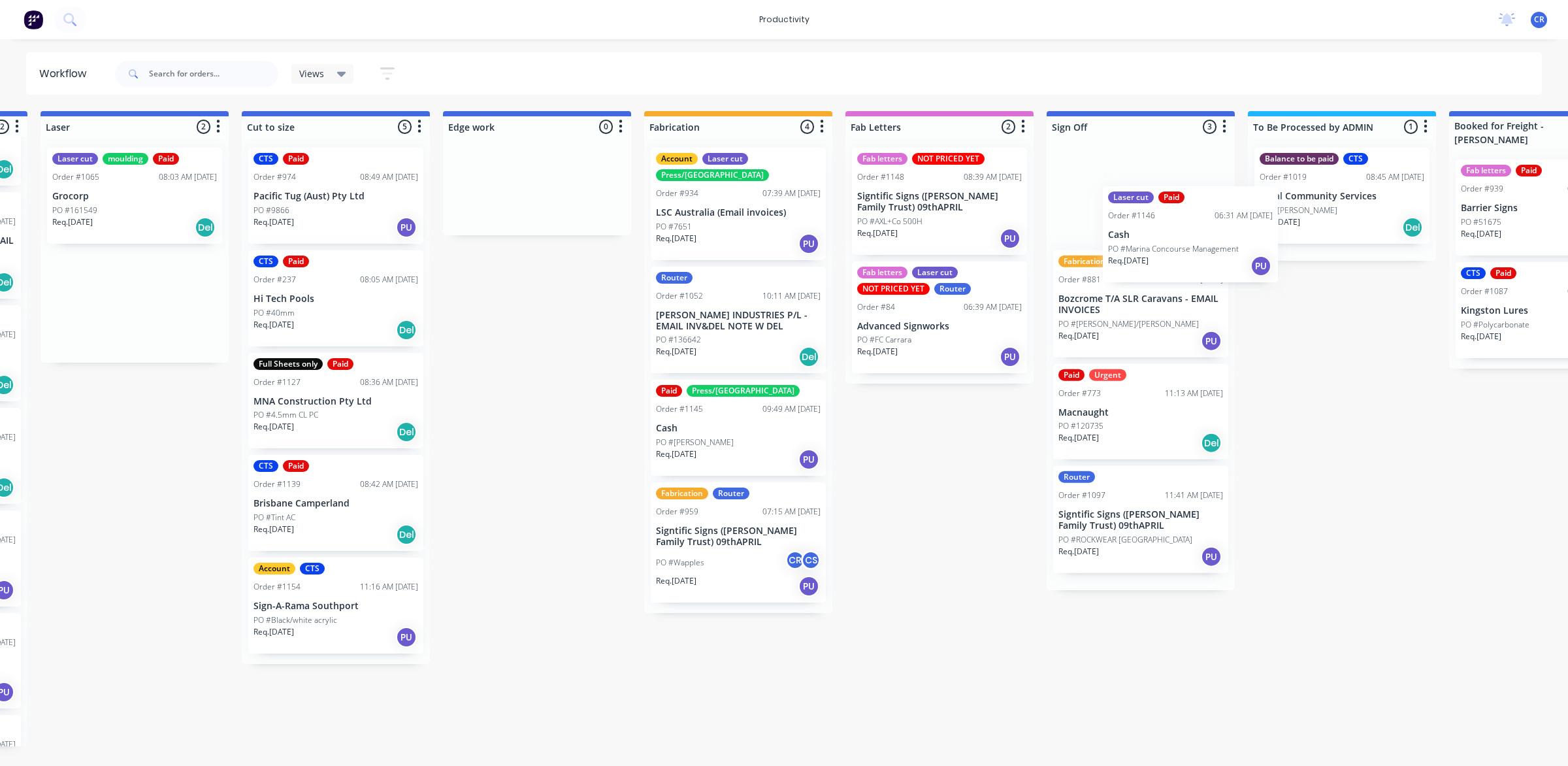
scroll to position [0, 997]
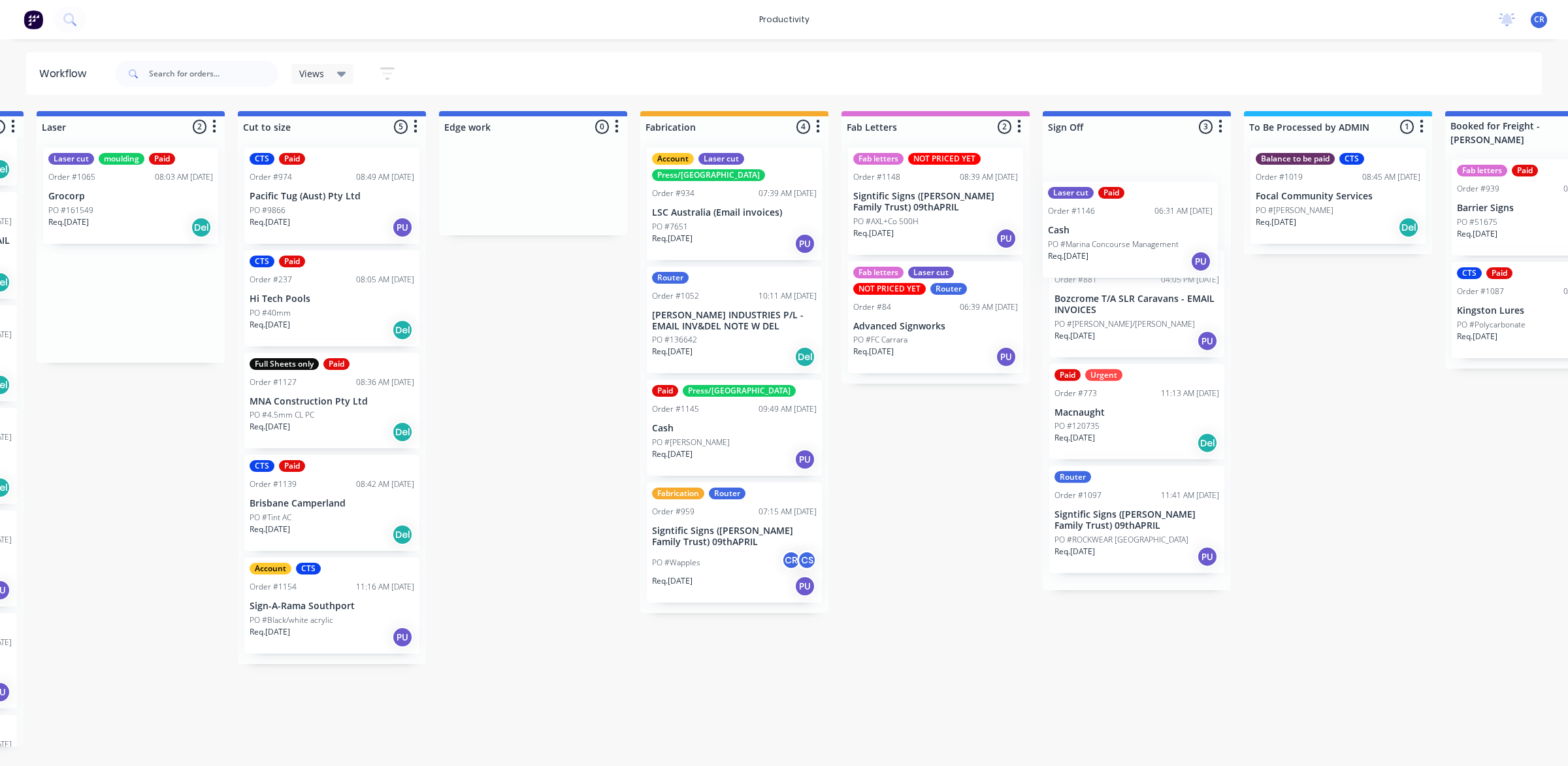
drag, startPoint x: 749, startPoint y: 203, endPoint x: 1100, endPoint y: 237, distance: 352.6
click at [1100, 237] on div "Submitted 0 Sort By Created date Required date Order number Customer name Most …" at bounding box center [555, 428] width 3126 height 635
click at [1110, 211] on p "PO #Marina Concourse Management" at bounding box center [1119, 211] width 131 height 12
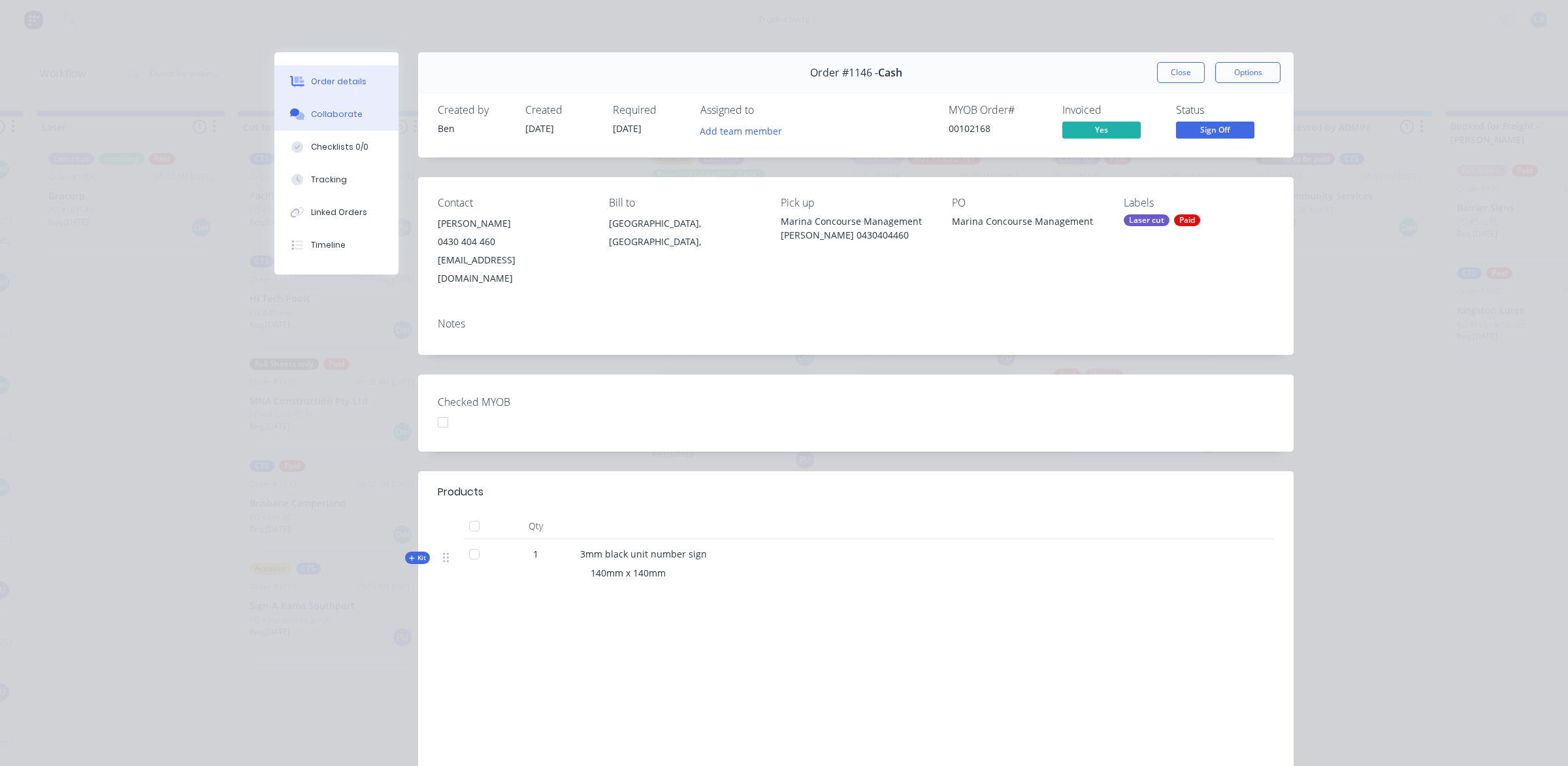
click at [389, 116] on button "Collaborate" at bounding box center [336, 114] width 124 height 33
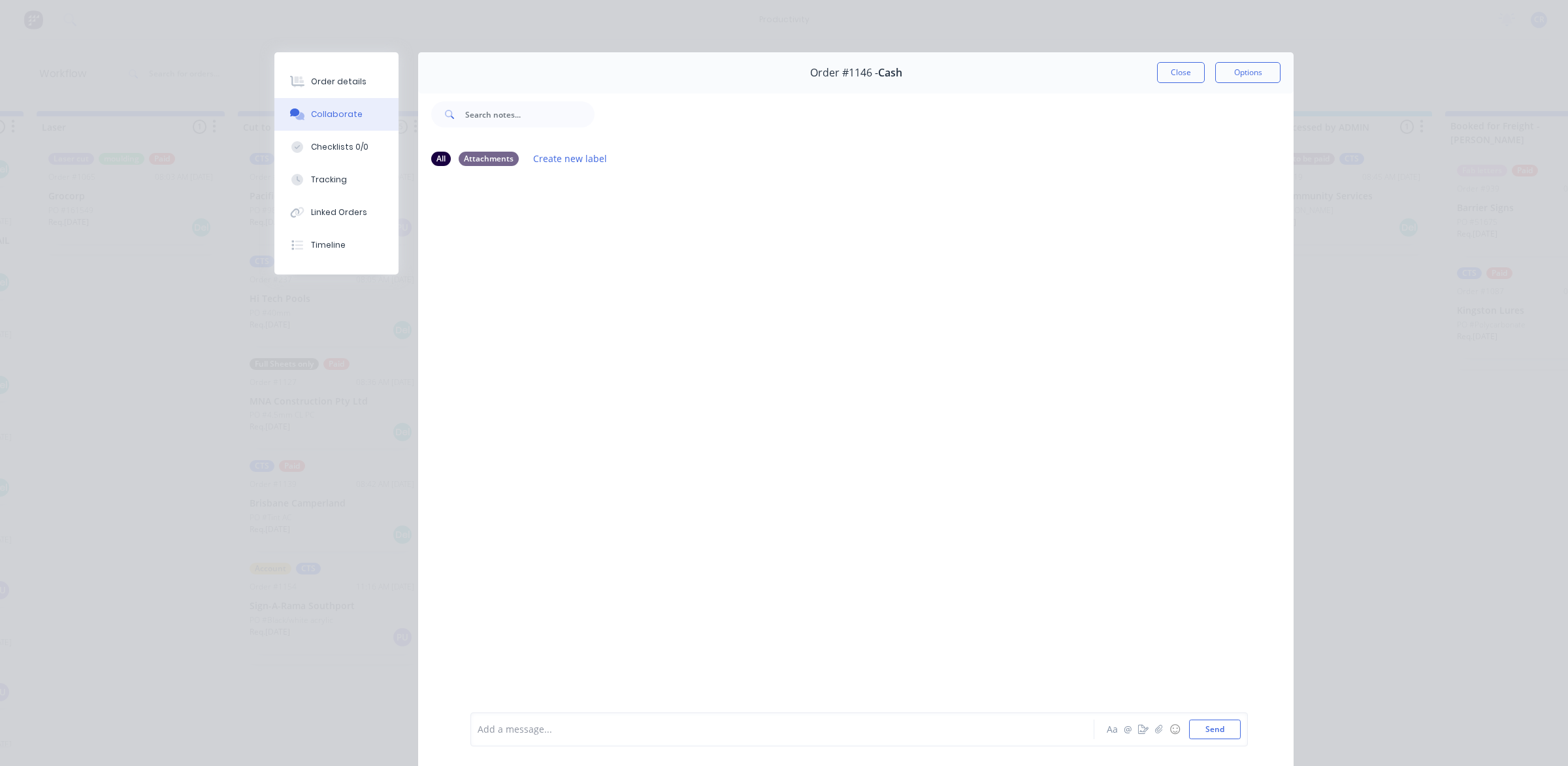
click at [577, 727] on div at bounding box center [764, 729] width 572 height 14
click at [573, 740] on div "@[PERSON_NAME] @ ☺ Send" at bounding box center [859, 729] width 778 height 34
click at [586, 729] on div "@[GEOGRAPHIC_DATA]" at bounding box center [764, 729] width 572 height 14
click at [1190, 726] on button "Send" at bounding box center [1215, 729] width 52 height 20
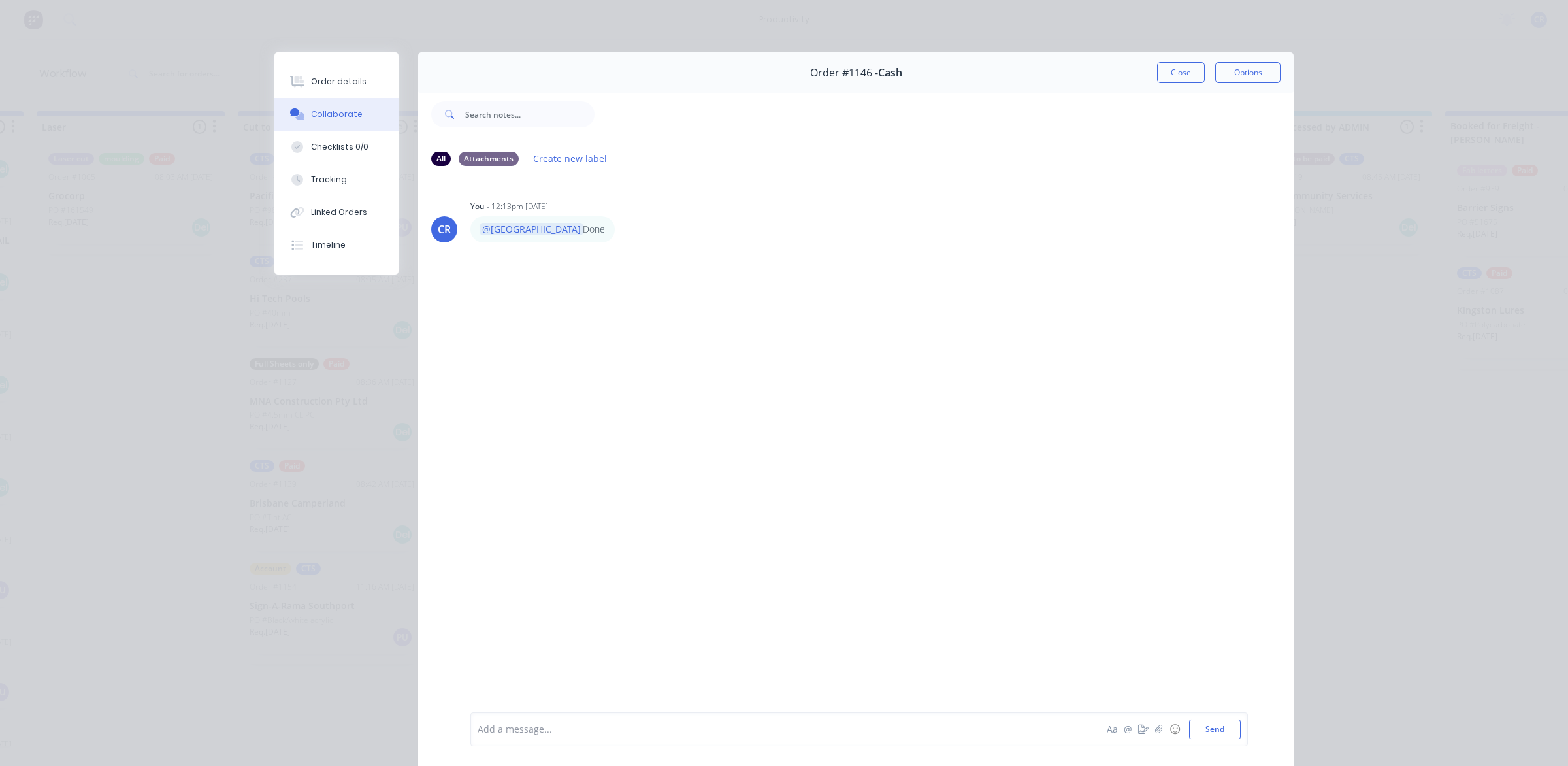
click at [1161, 73] on button "Close" at bounding box center [1180, 73] width 48 height 21
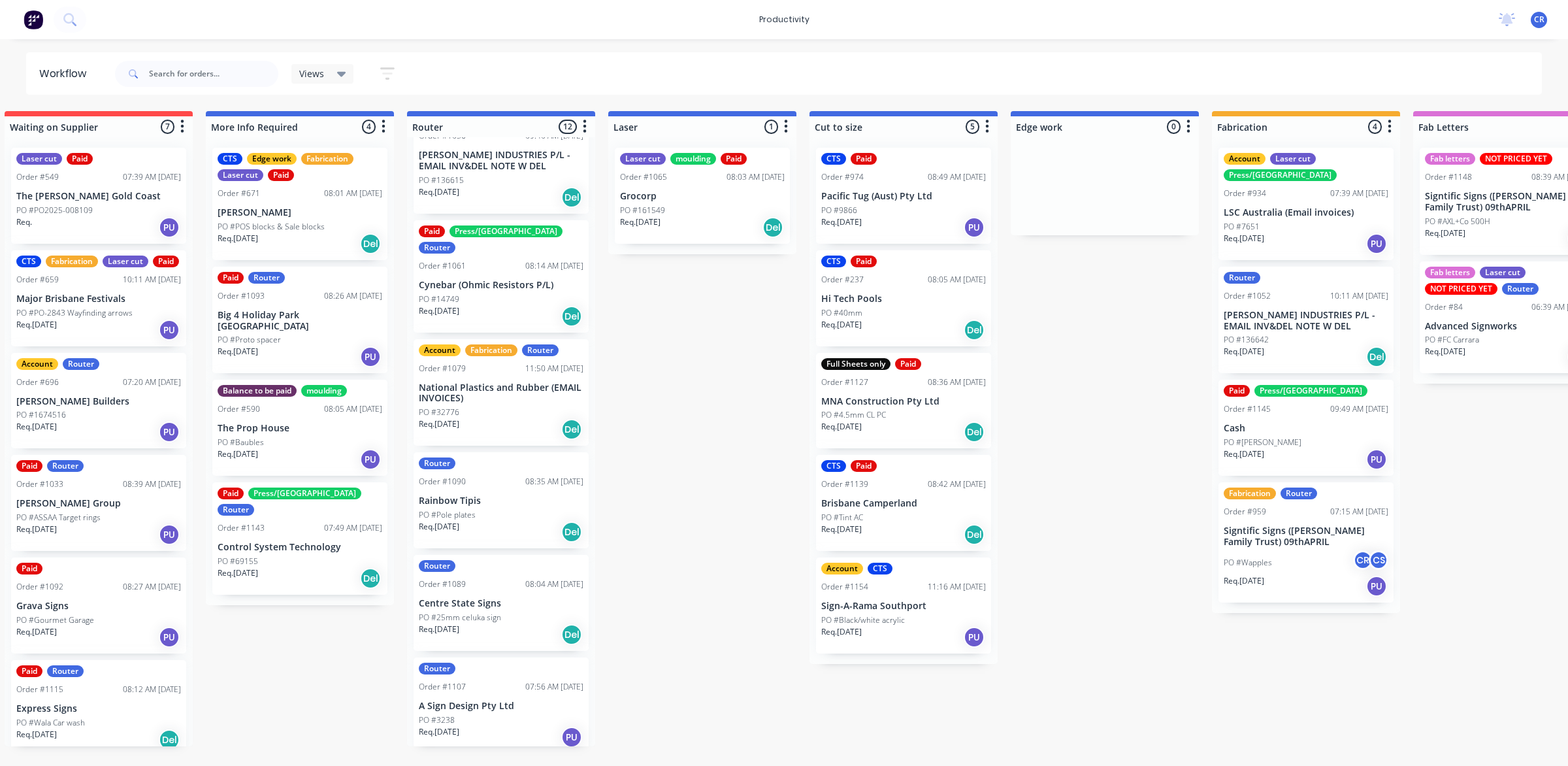
scroll to position [0, 0]
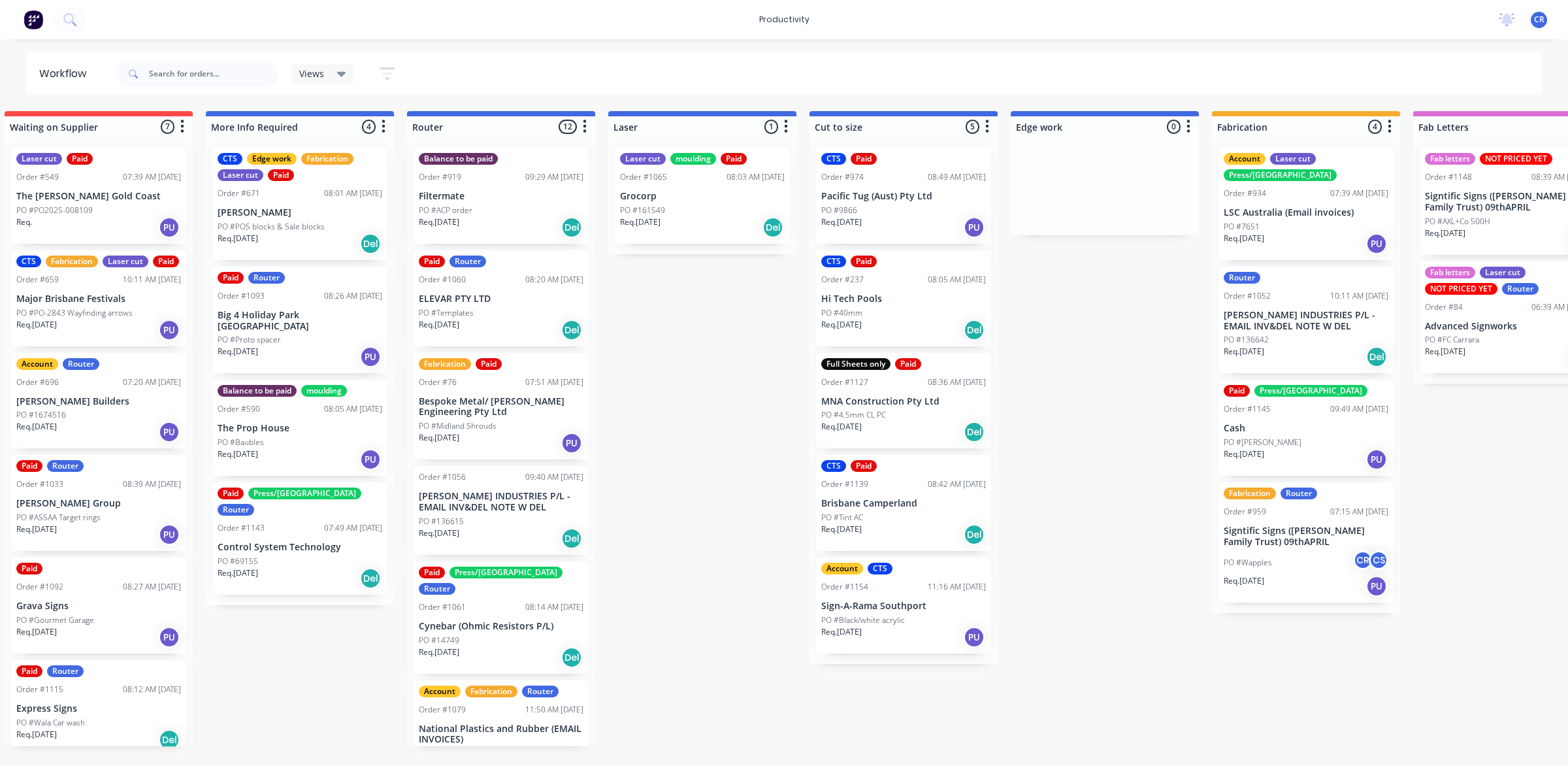
click at [503, 313] on div "PO #Templates" at bounding box center [501, 313] width 165 height 12
